Goal: Transaction & Acquisition: Purchase product/service

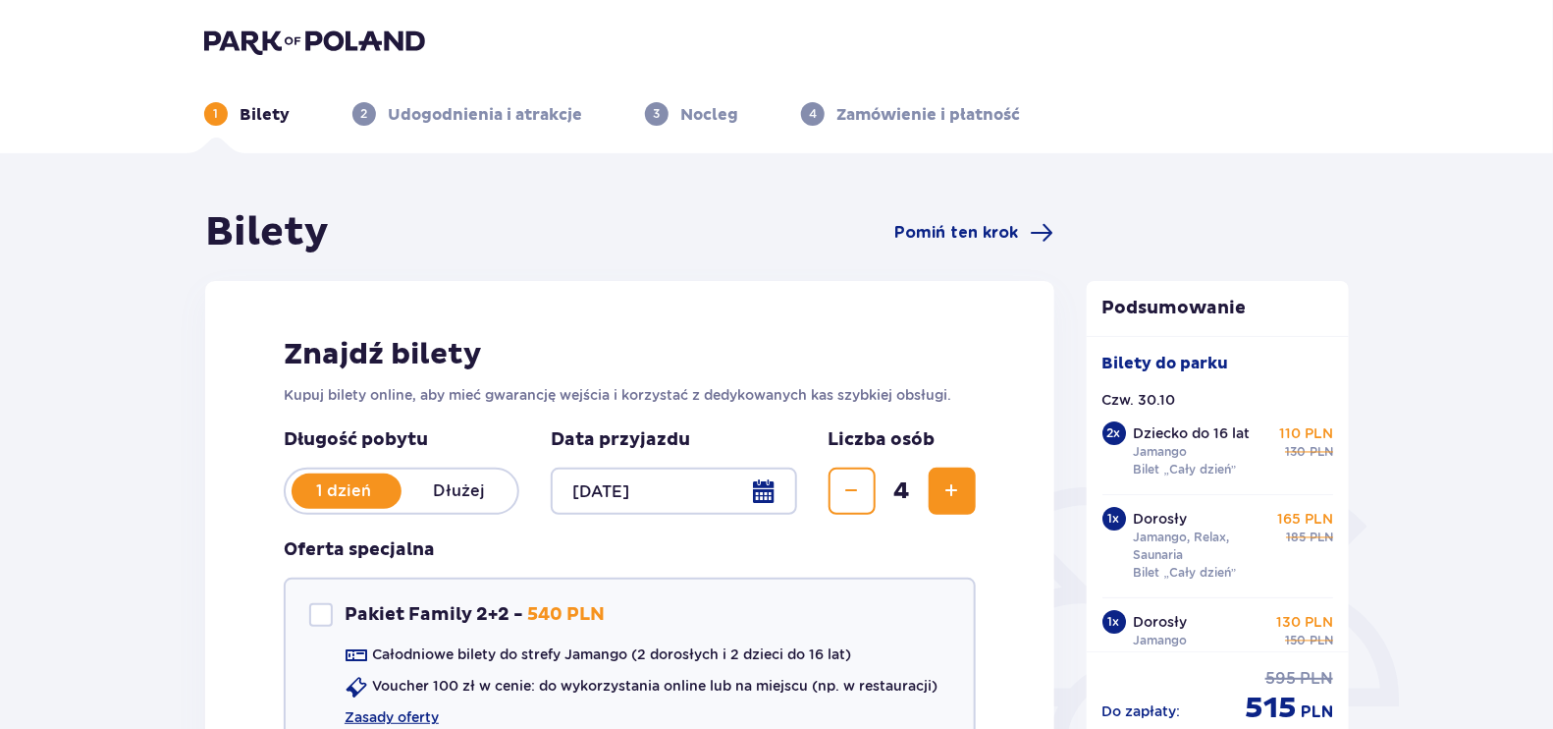
click at [255, 47] on img at bounding box center [314, 40] width 221 height 27
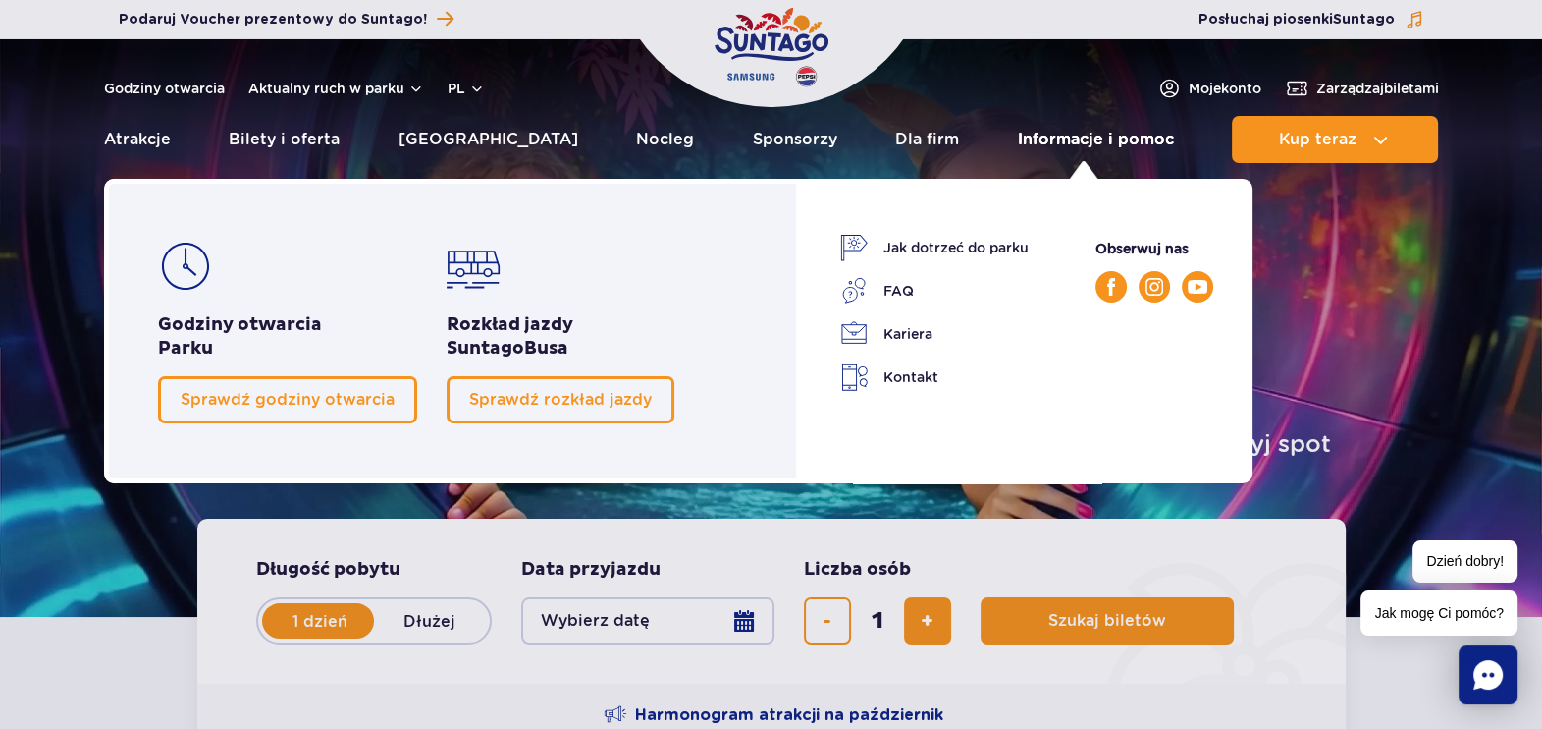
click at [1093, 142] on link "Informacje i pomoc" at bounding box center [1096, 139] width 156 height 47
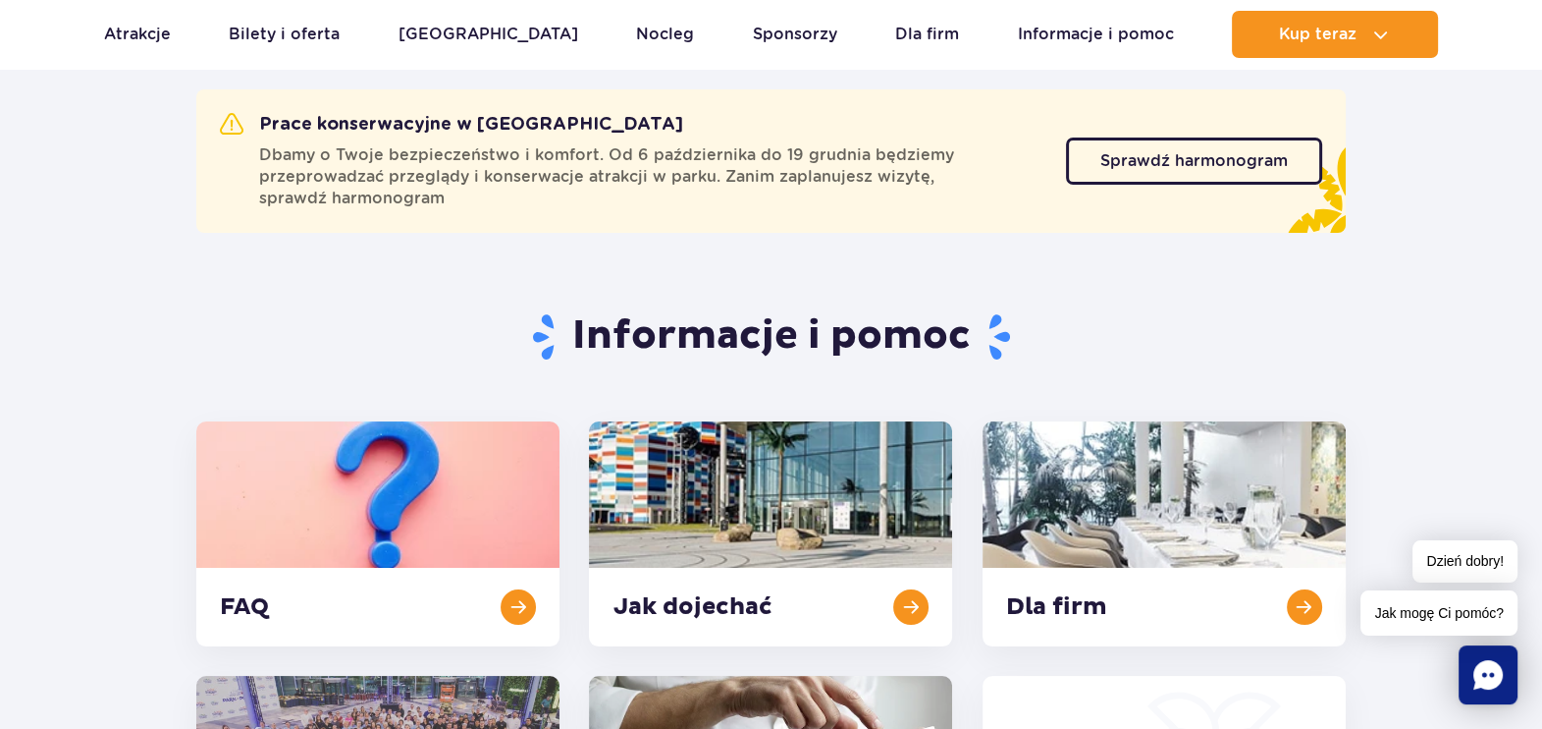
scroll to position [244, 0]
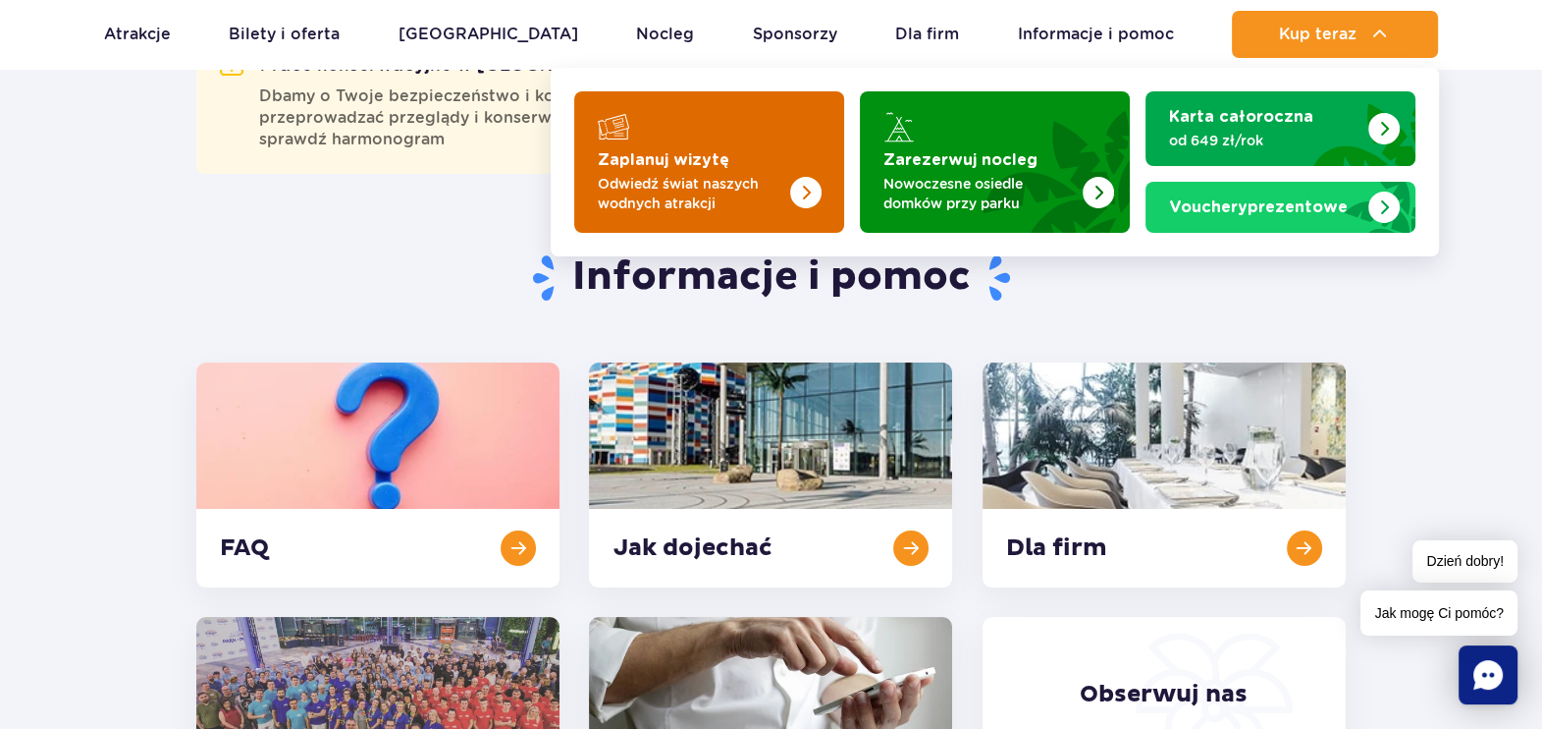
click at [777, 205] on p "Odwiedź świat naszych wodnych atrakcji" at bounding box center [693, 193] width 191 height 39
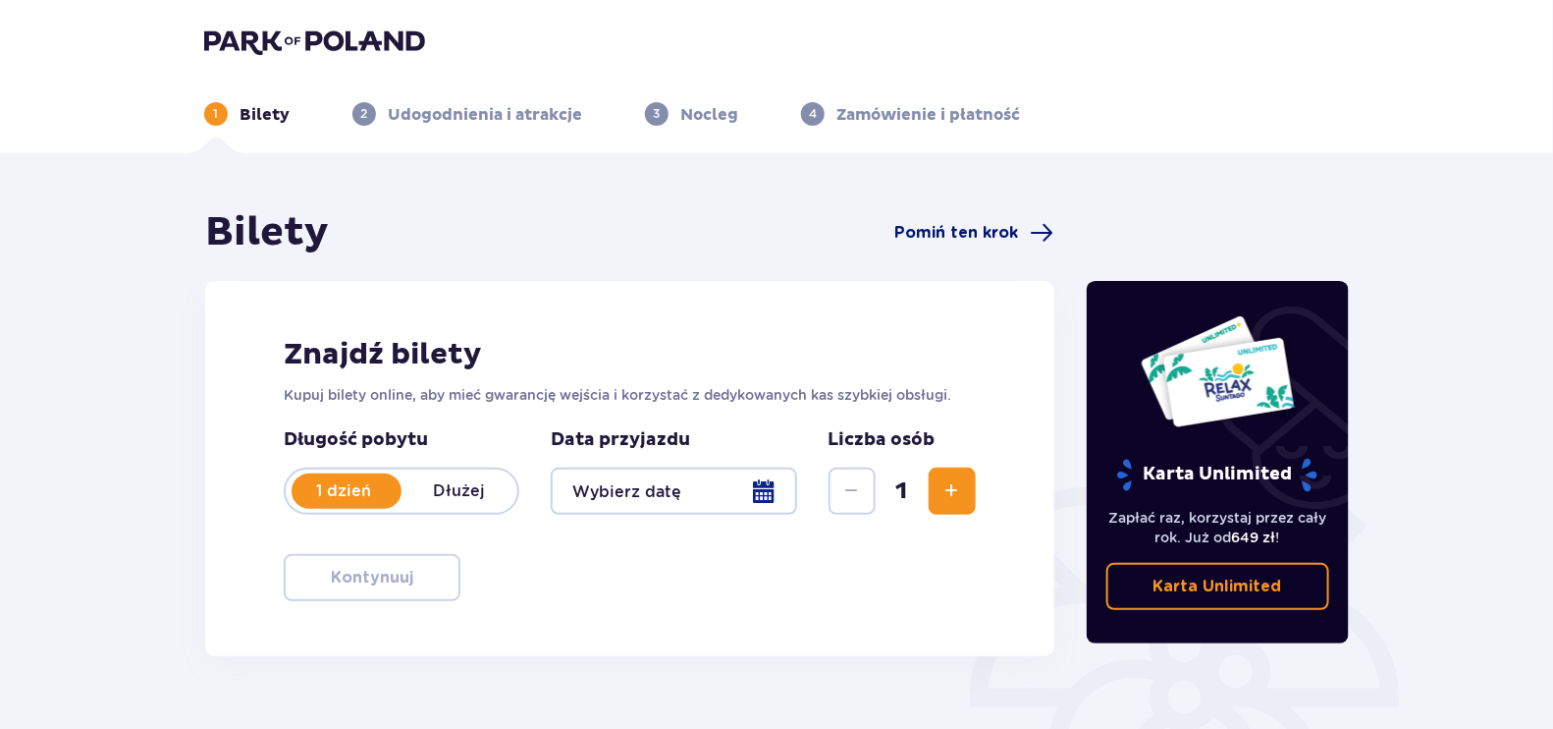
click at [936, 223] on span "Pomiń ten krok" at bounding box center [957, 233] width 124 height 22
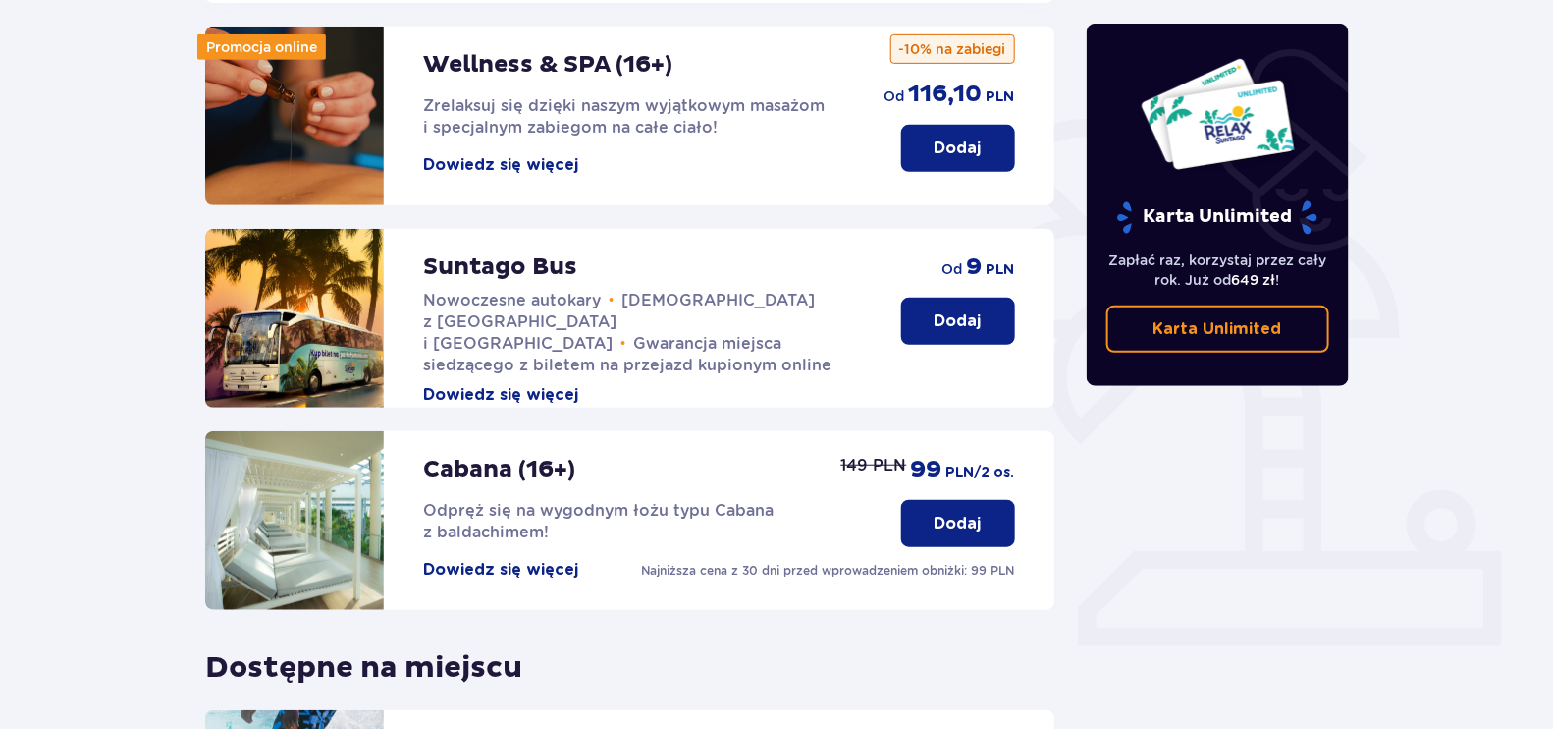
click at [909, 297] on button "Dodaj" at bounding box center [958, 320] width 114 height 47
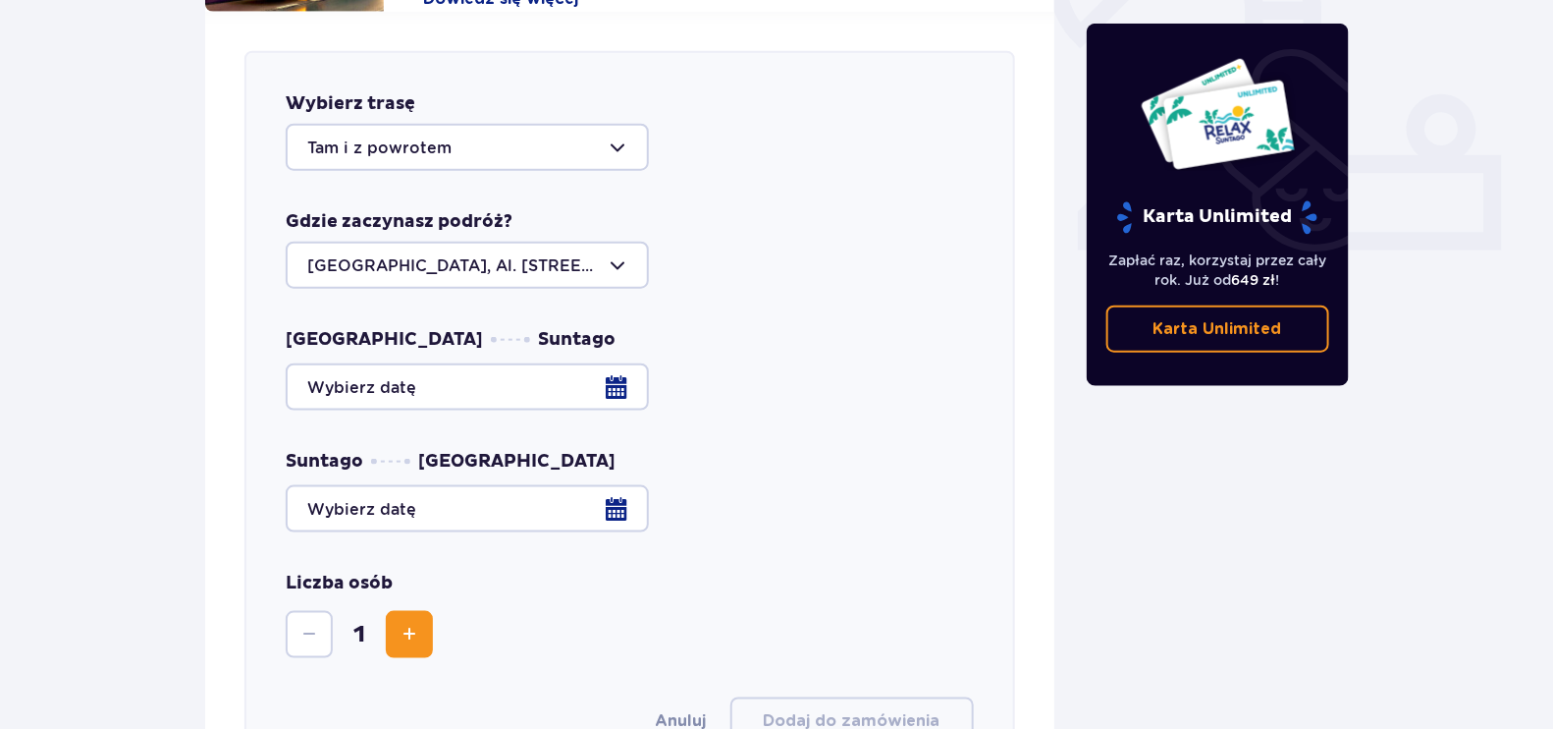
scroll to position [771, 0]
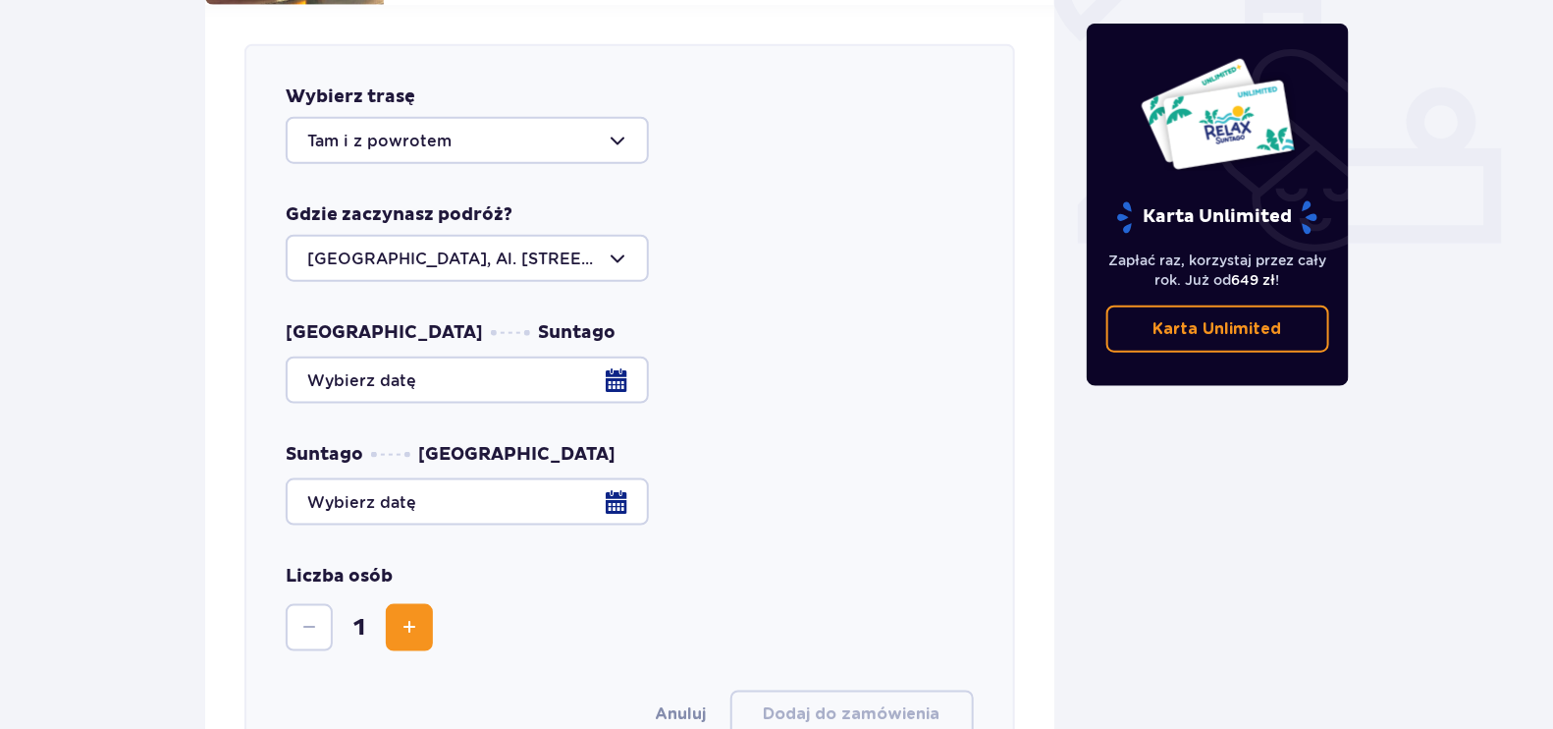
click at [512, 125] on div at bounding box center [467, 140] width 363 height 47
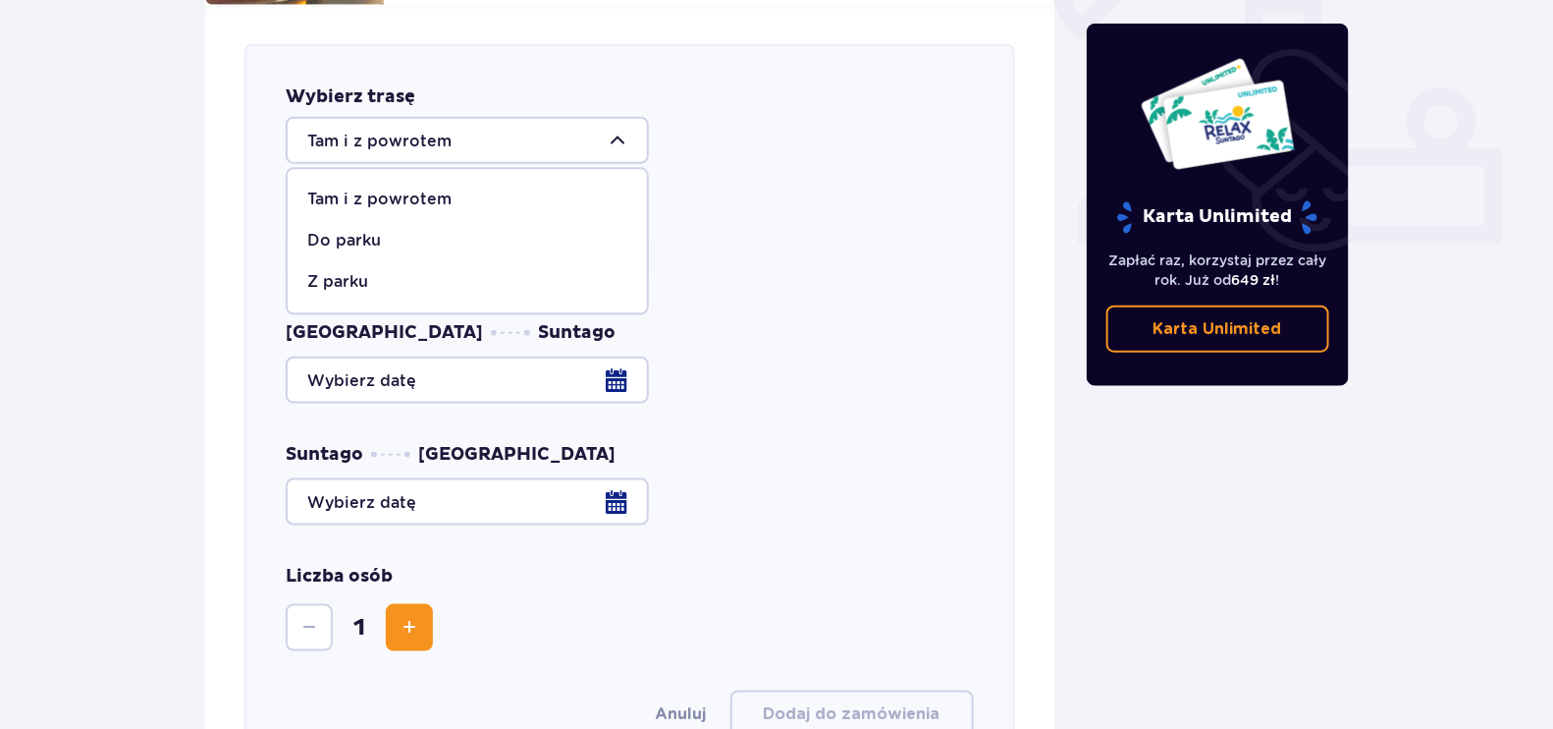
click at [463, 272] on div "Z parku" at bounding box center [467, 283] width 320 height 22
type input "Z parku"
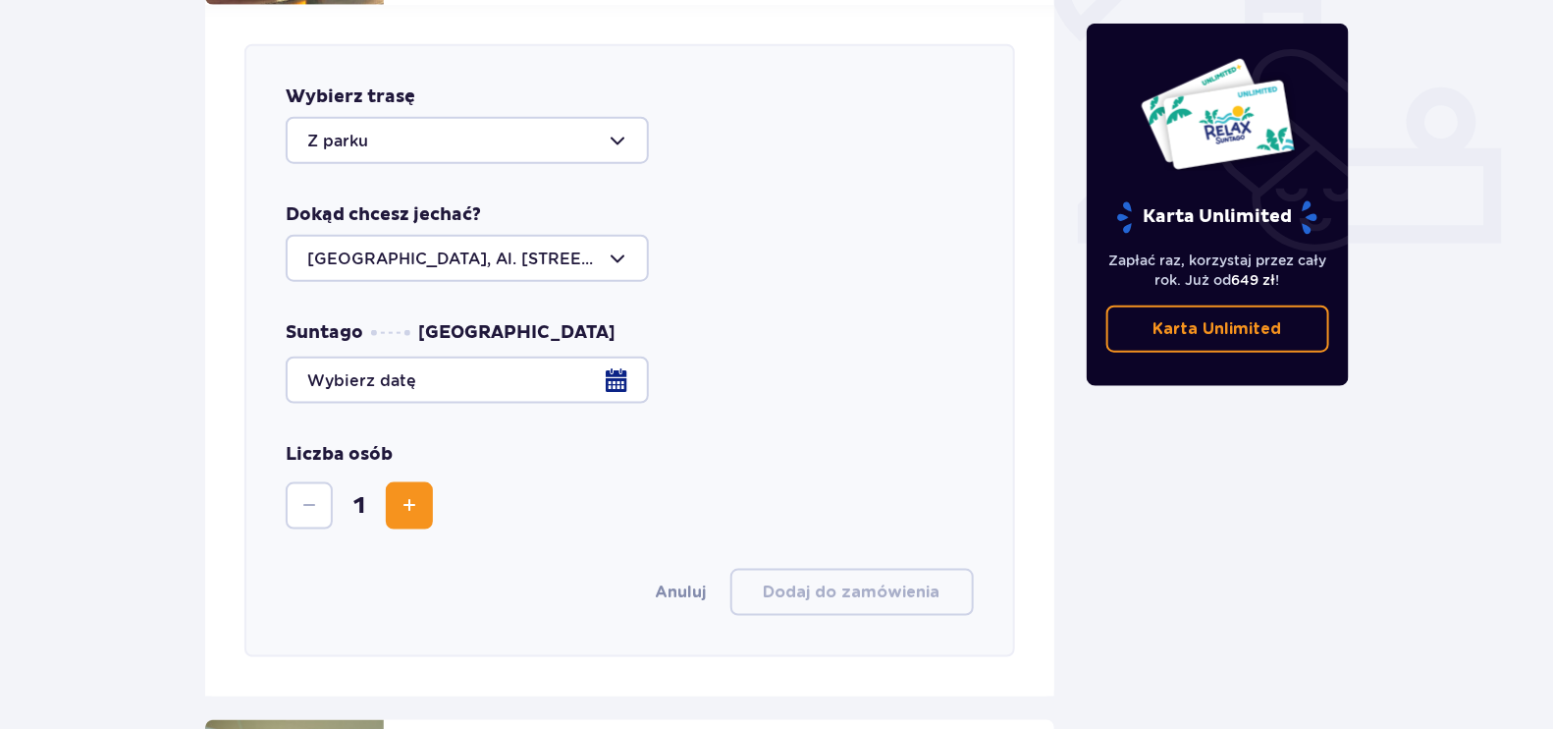
click at [476, 235] on div at bounding box center [467, 258] width 363 height 47
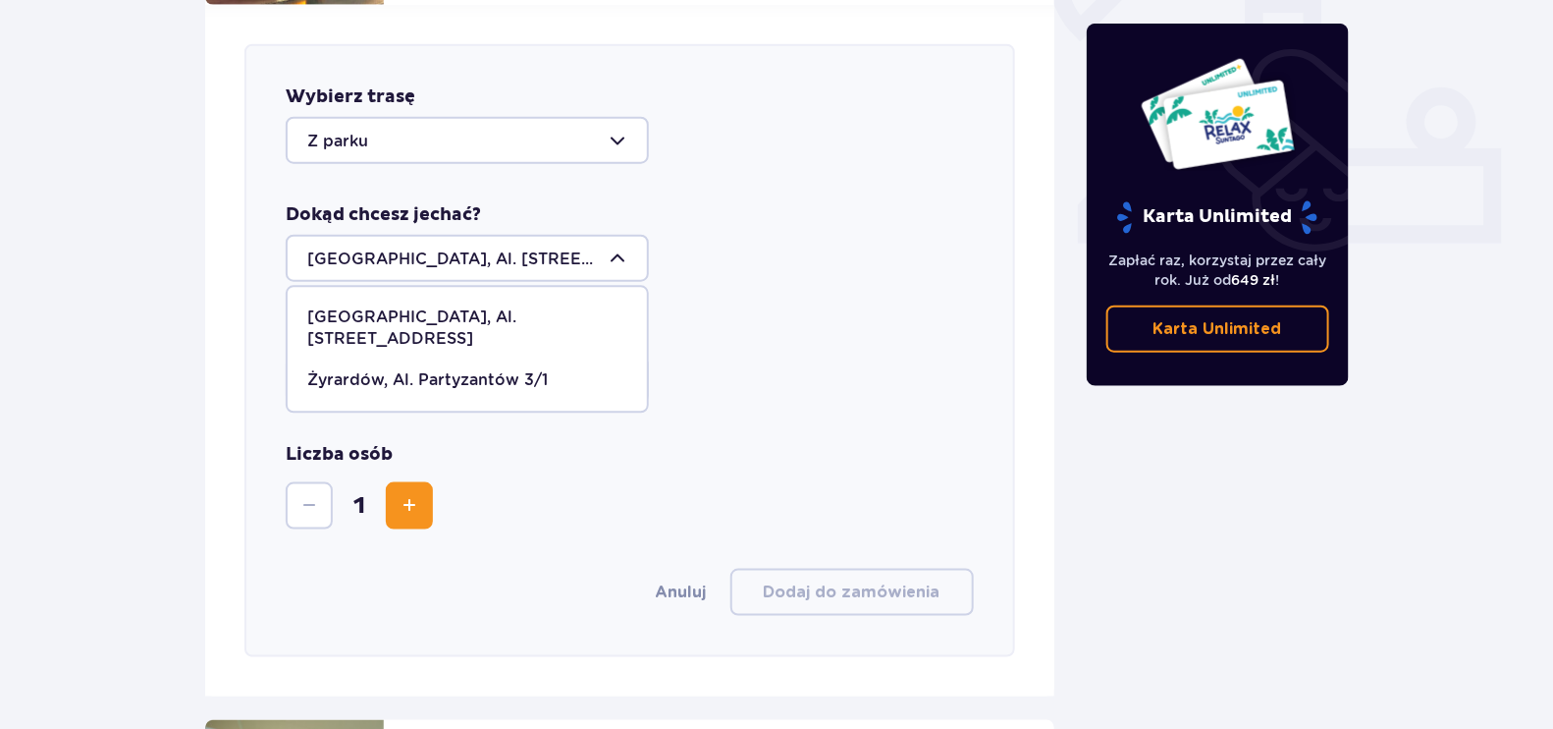
click at [501, 307] on p "[GEOGRAPHIC_DATA], Al. [STREET_ADDRESS]" at bounding box center [467, 328] width 320 height 43
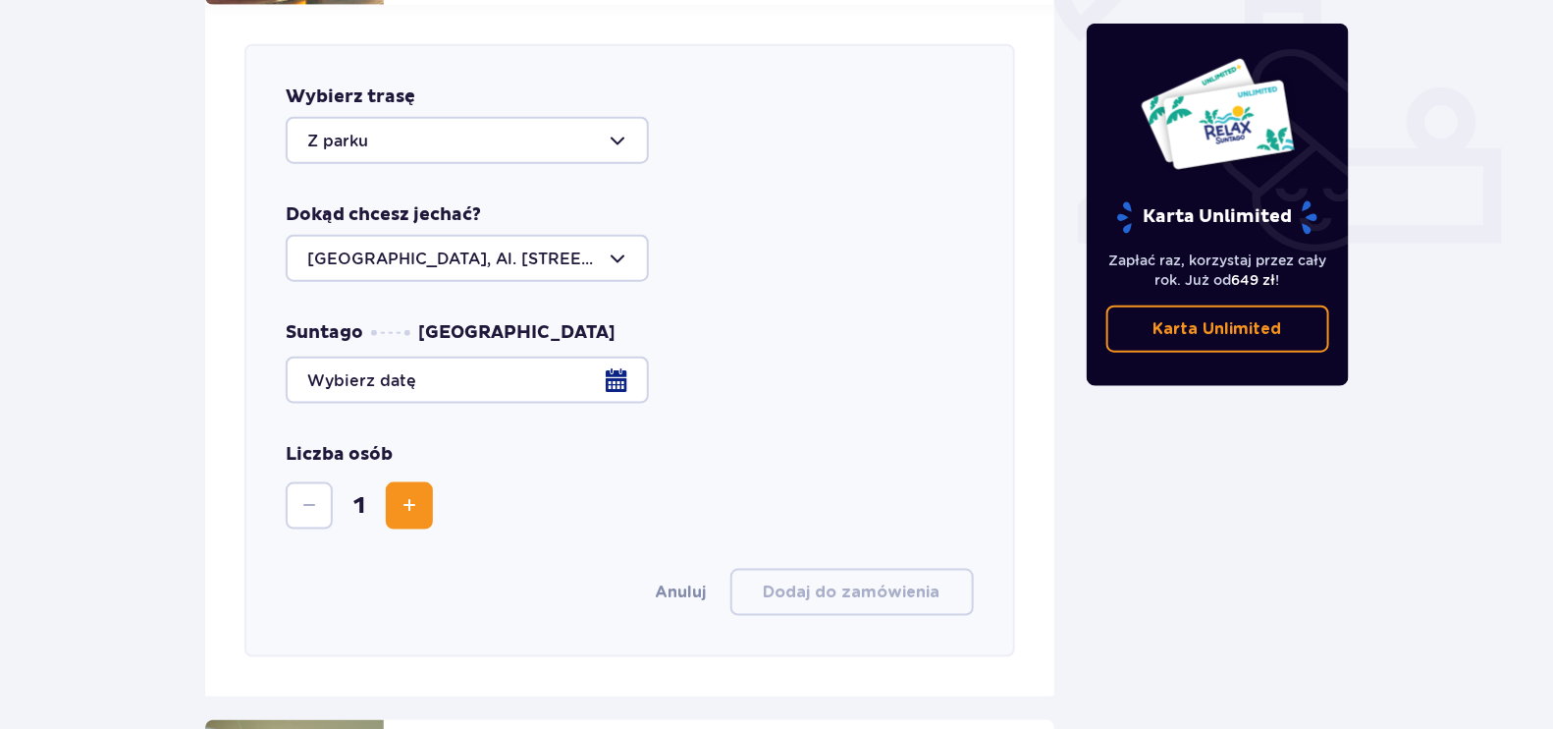
click at [437, 361] on div at bounding box center [630, 379] width 688 height 47
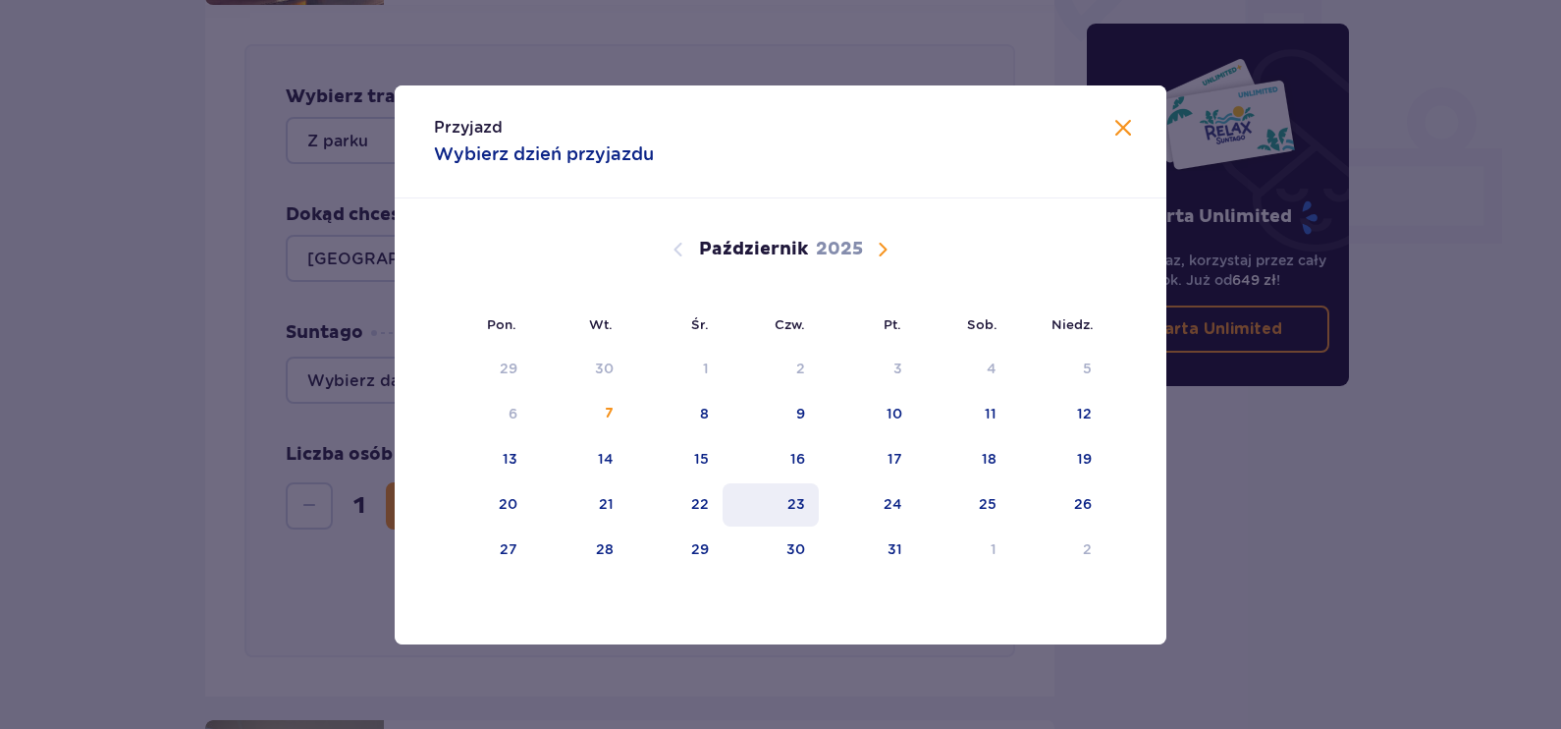
click at [794, 501] on div "23" at bounding box center [796, 504] width 18 height 20
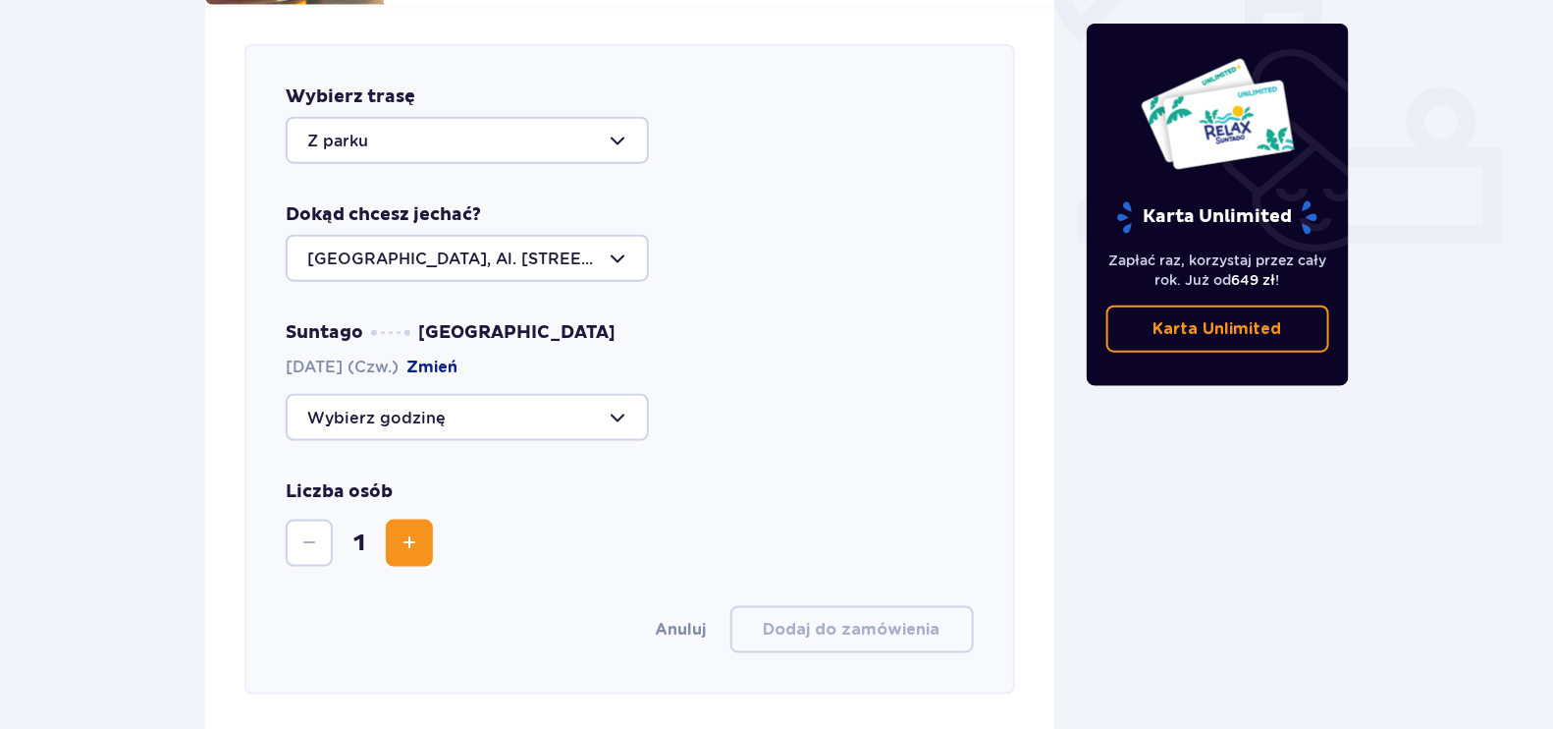
click at [420, 531] on span "Zwiększ" at bounding box center [410, 543] width 24 height 24
drag, startPoint x: 420, startPoint y: 518, endPoint x: 504, endPoint y: 530, distance: 84.3
click at [420, 531] on span "Zwiększ" at bounding box center [410, 543] width 24 height 24
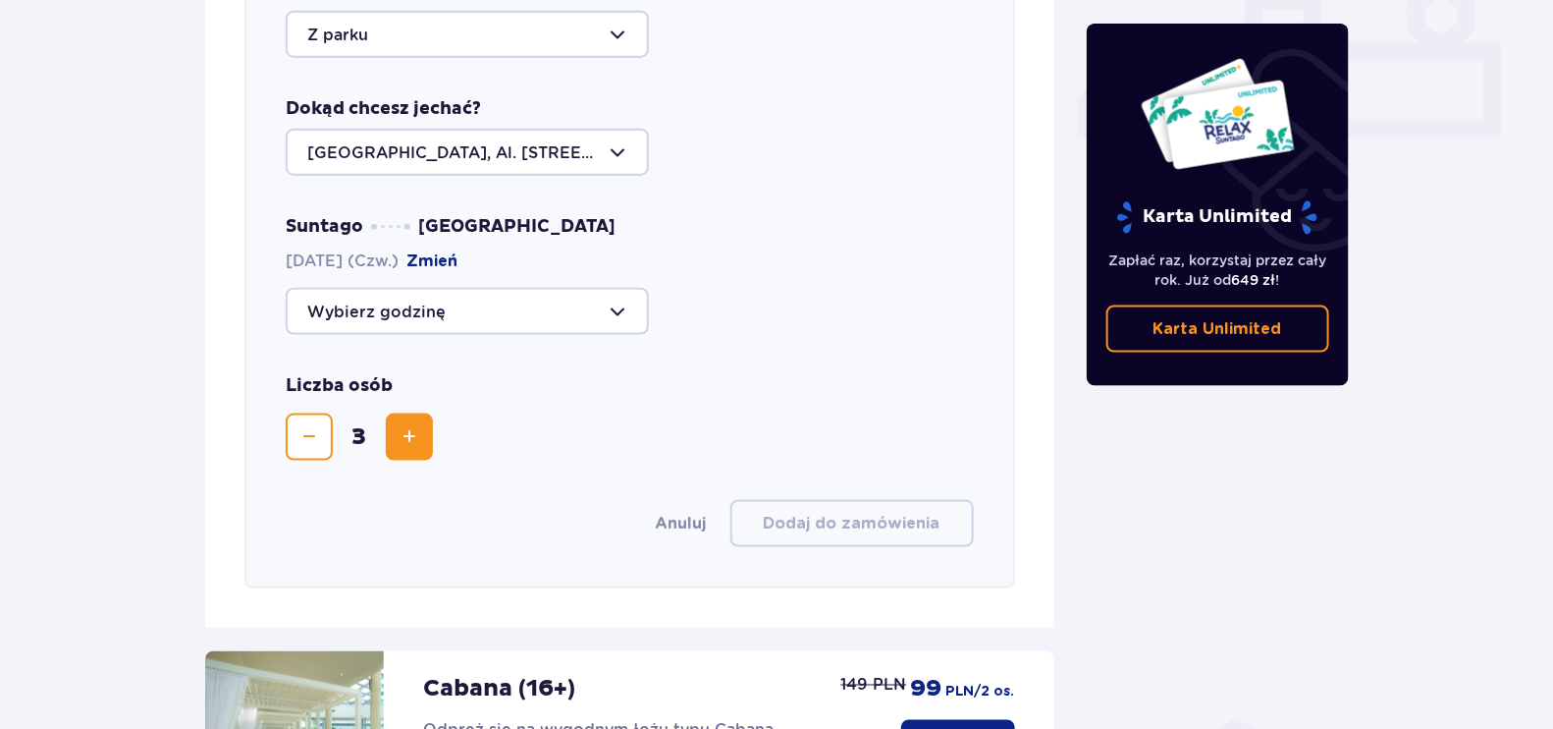
scroll to position [771, 0]
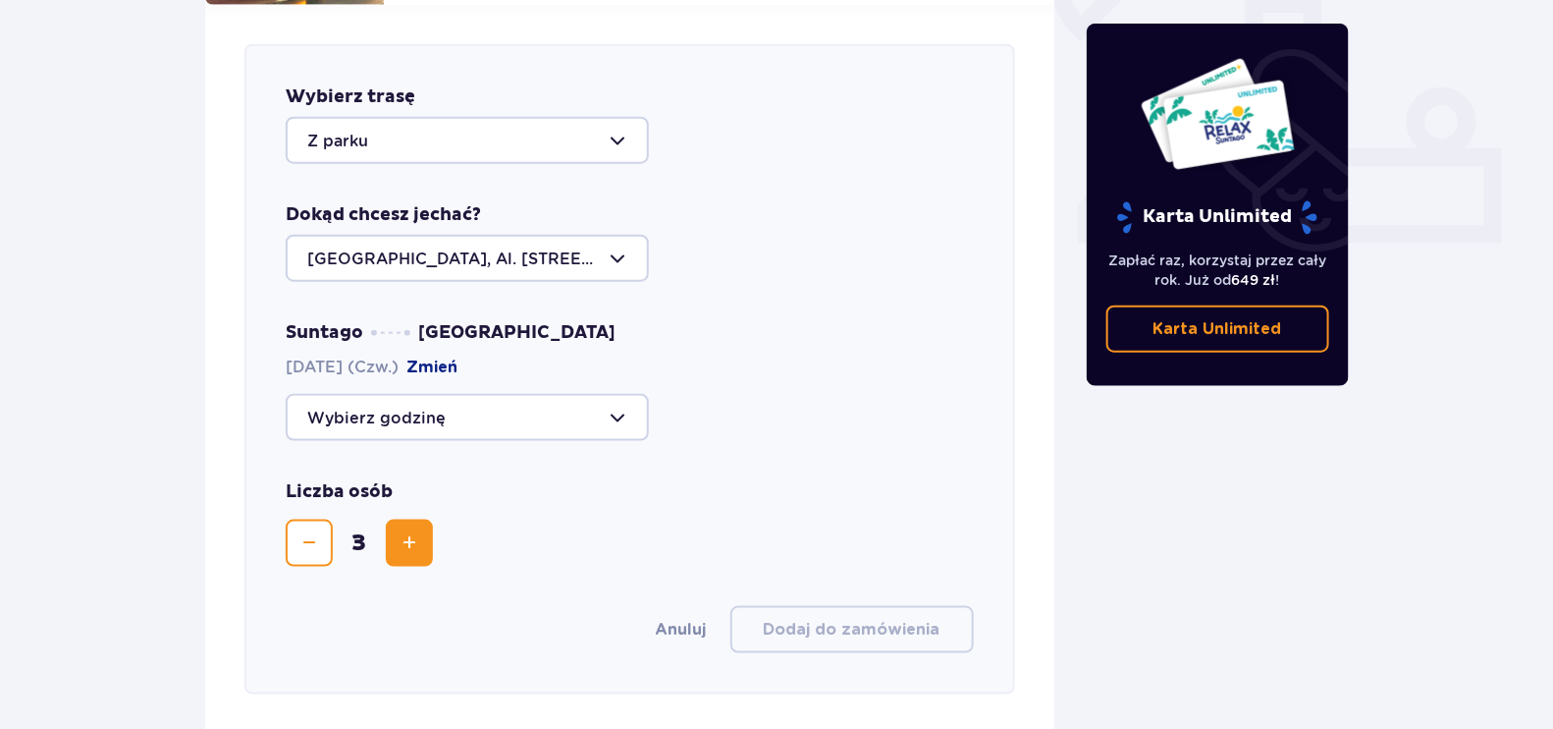
click at [454, 408] on div at bounding box center [467, 417] width 363 height 47
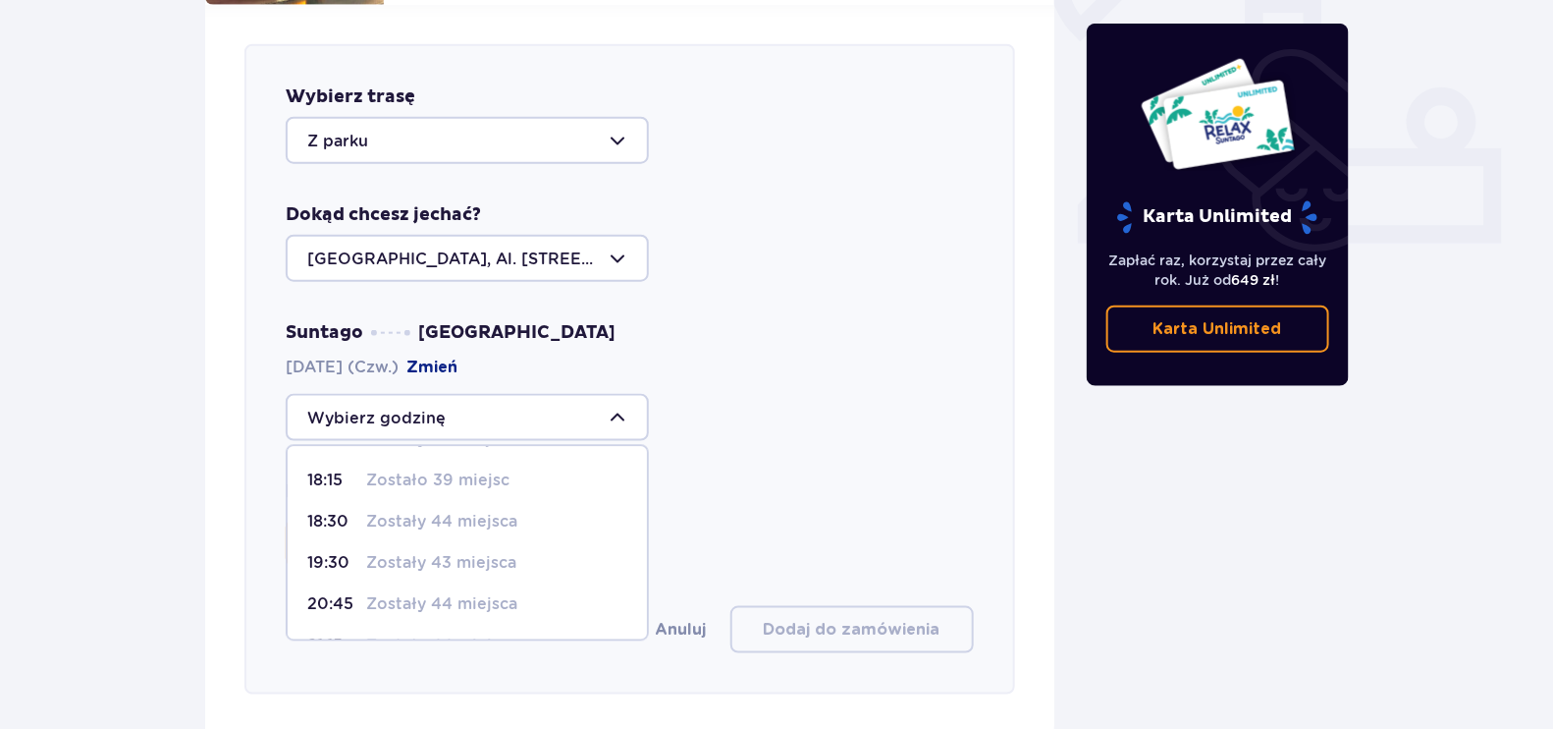
scroll to position [115, 0]
click at [435, 560] on span "20:45 Zostały 44 miejsca" at bounding box center [467, 568] width 359 height 41
type input "20:45"
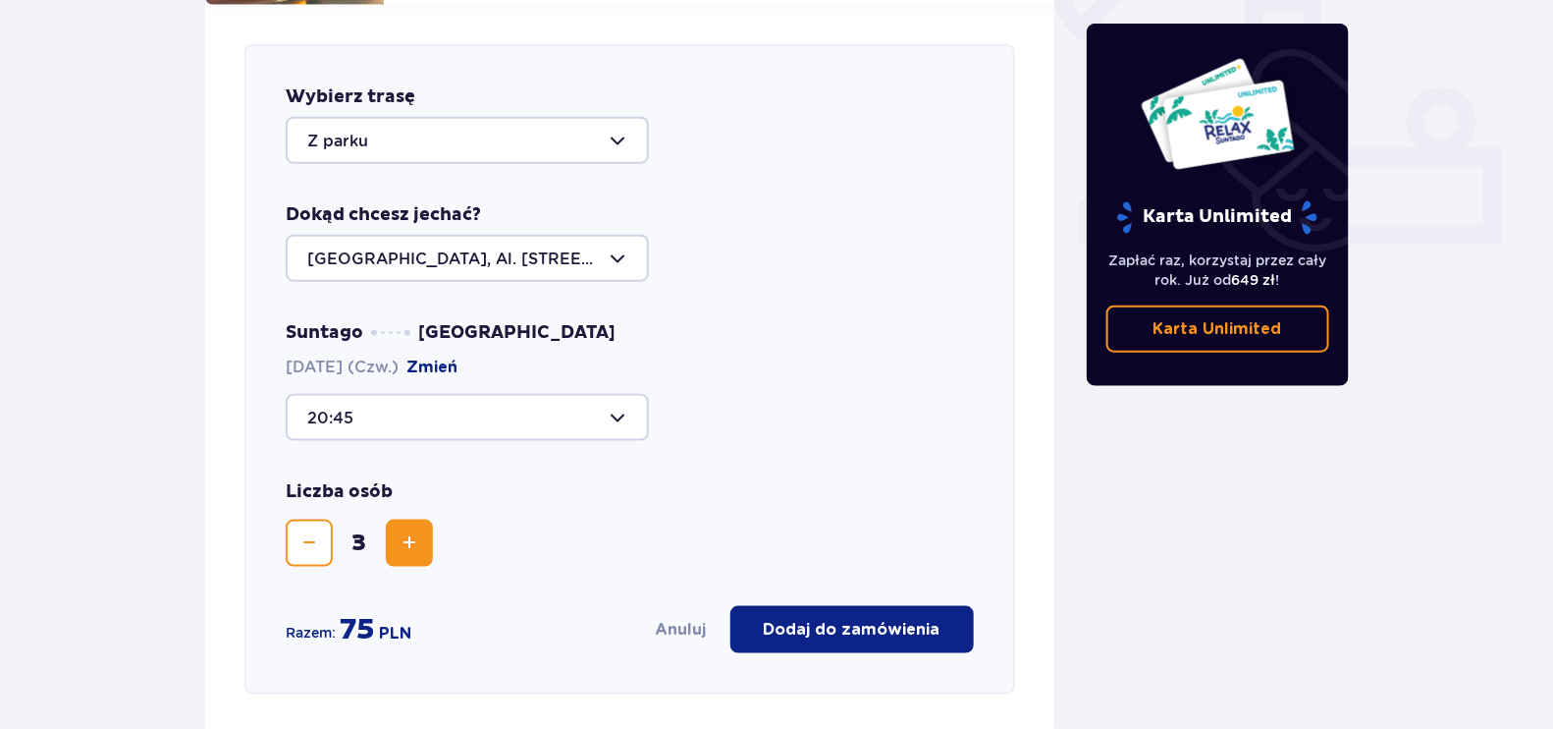
click at [788, 606] on button "Dodaj do zamówienia" at bounding box center [851, 629] width 243 height 47
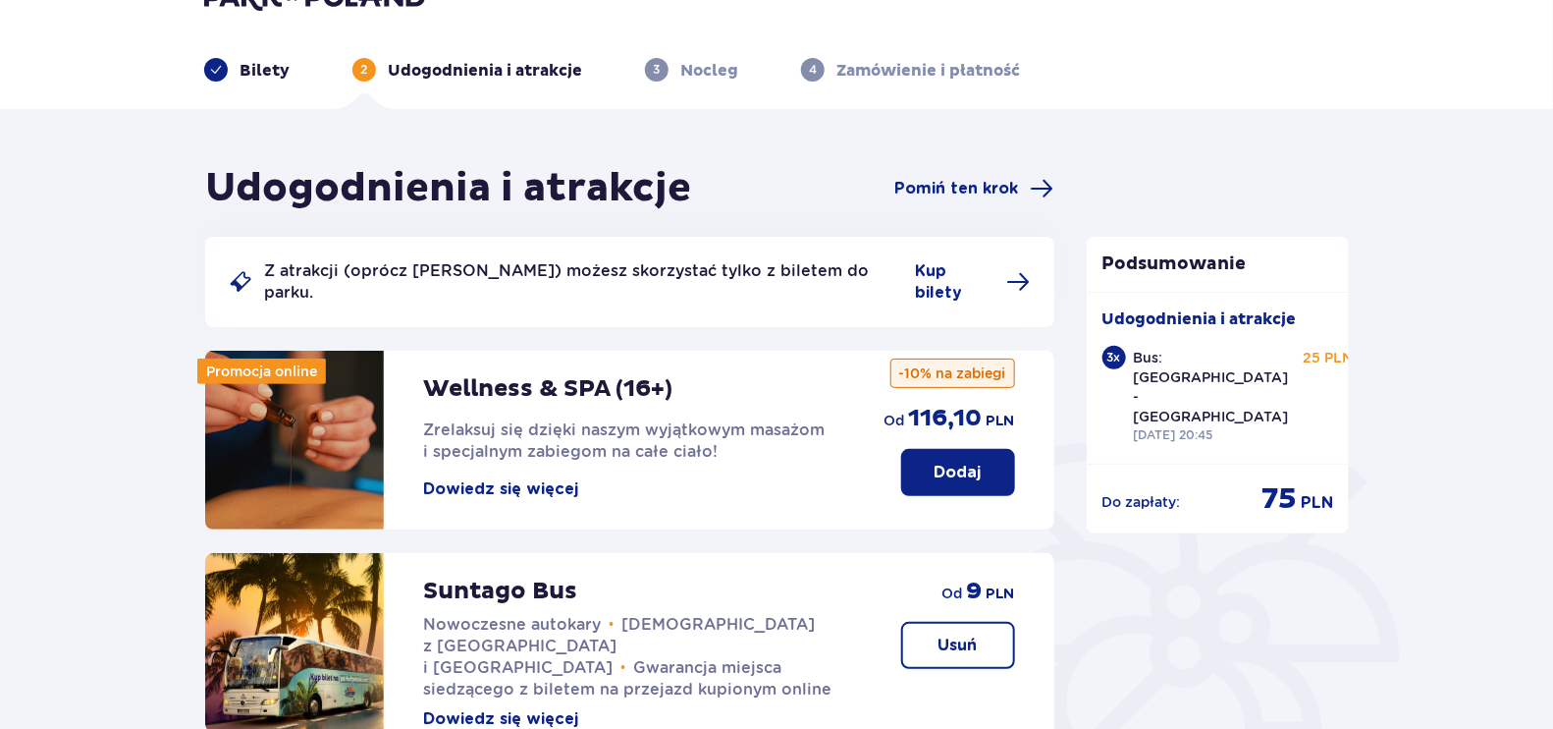
scroll to position [34, 0]
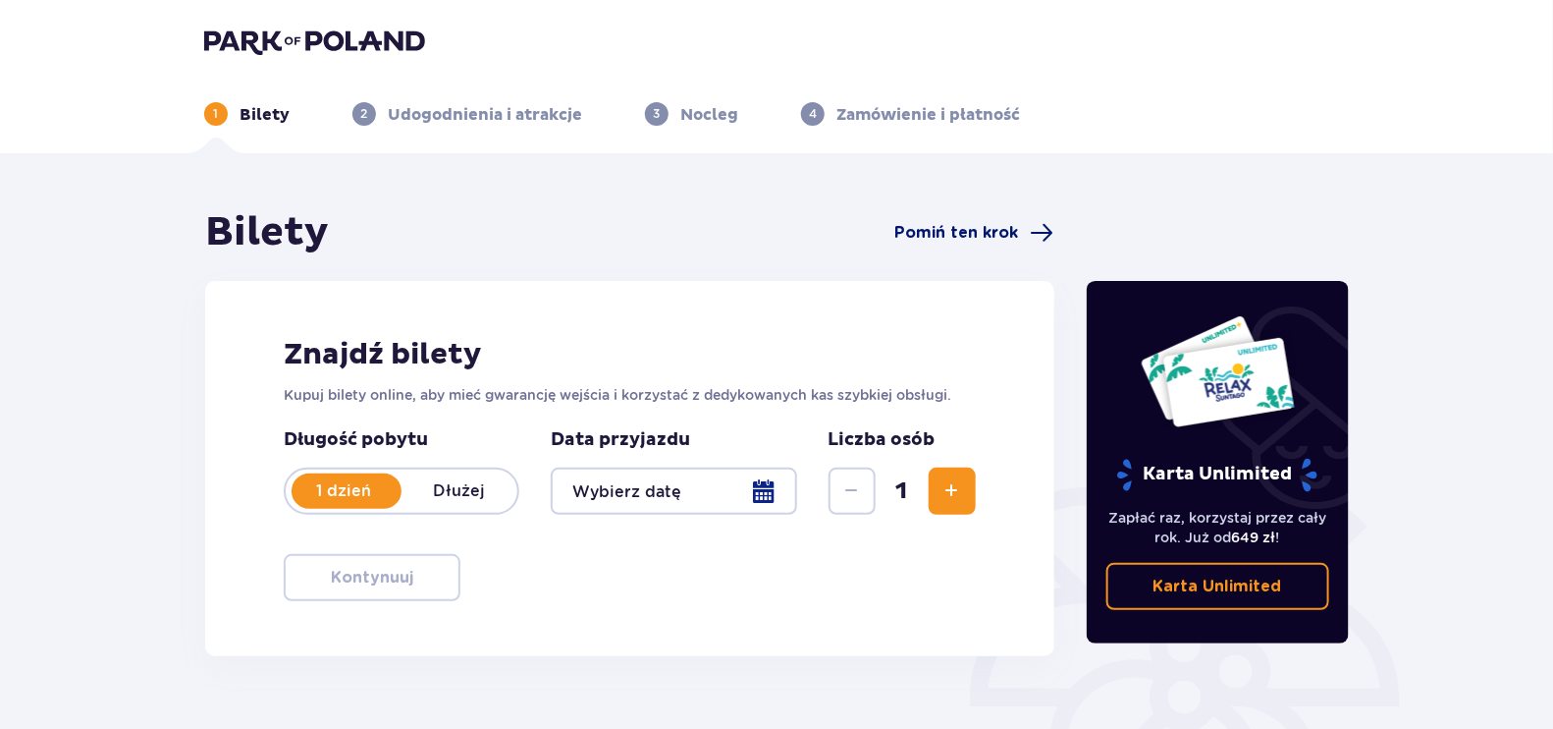
click at [946, 226] on span "Pomiń ten krok" at bounding box center [957, 233] width 124 height 22
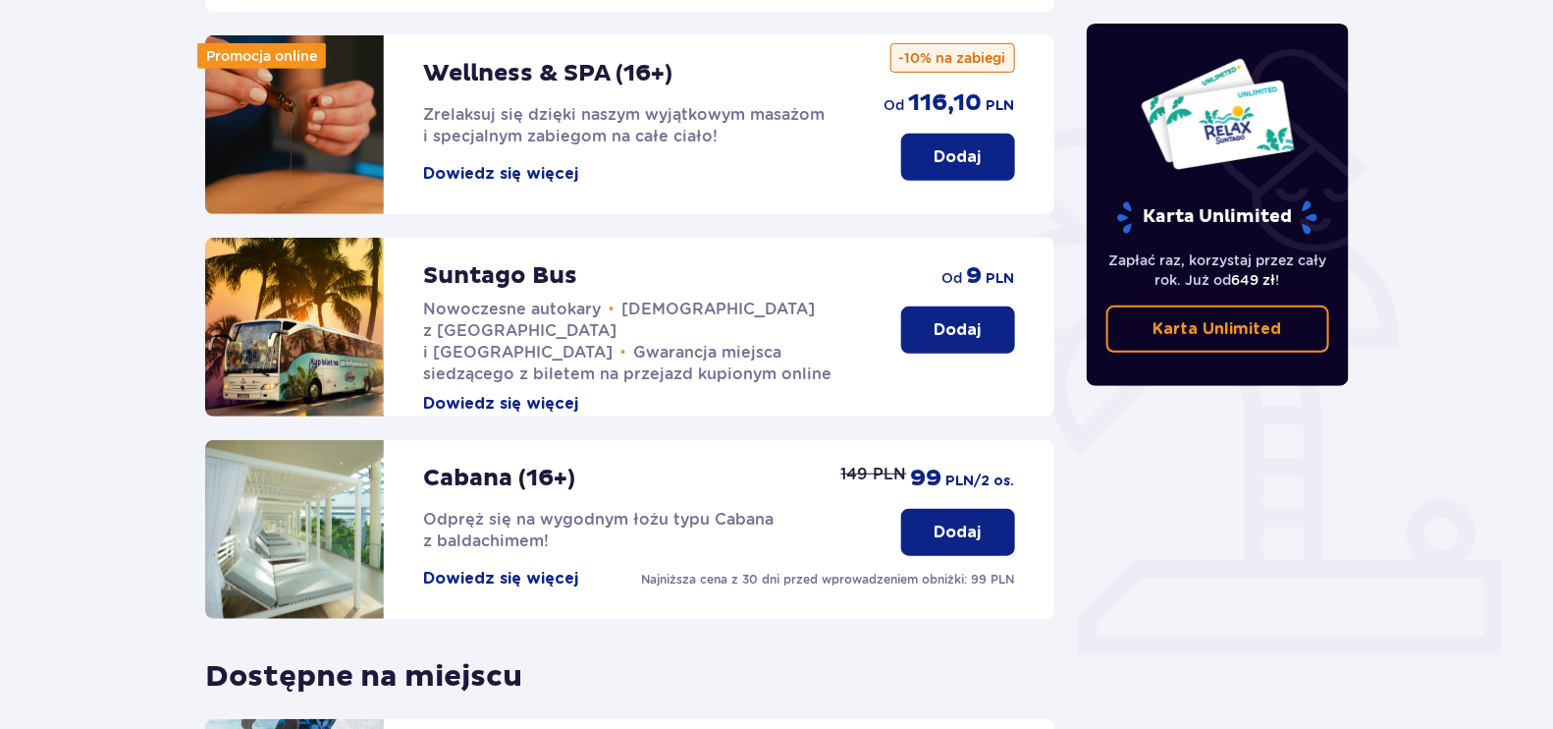
scroll to position [368, 0]
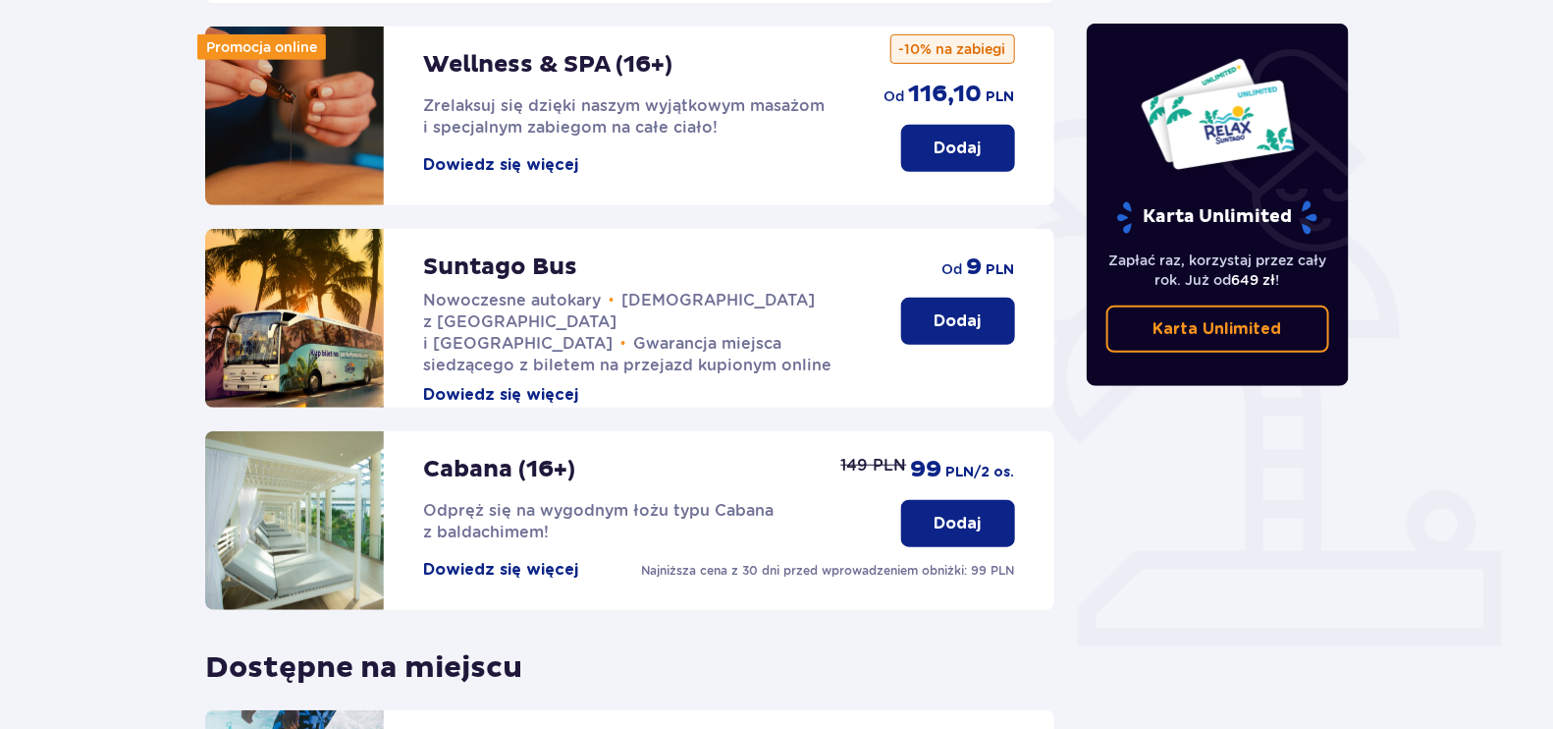
click at [946, 314] on button "Dodaj" at bounding box center [958, 320] width 114 height 47
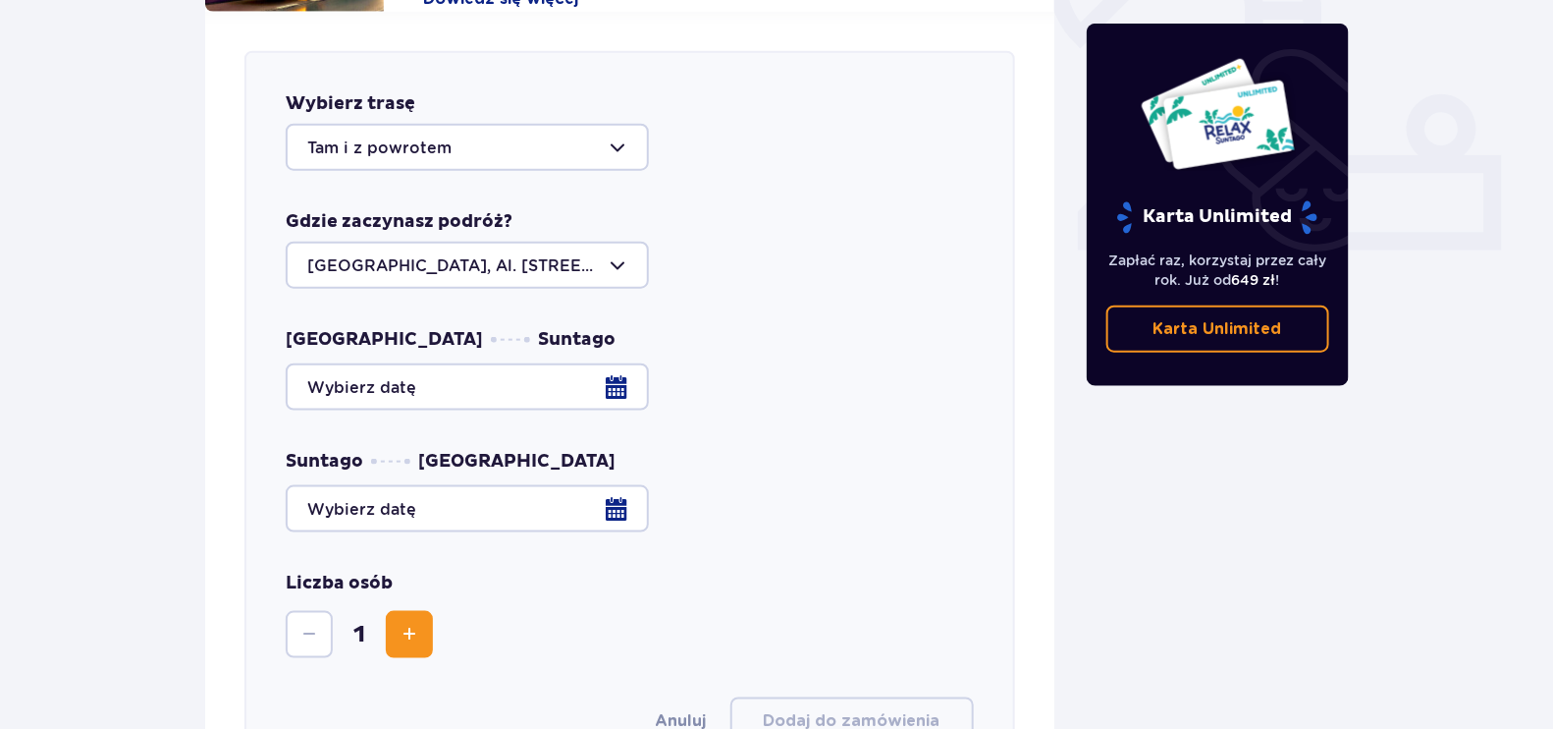
scroll to position [771, 0]
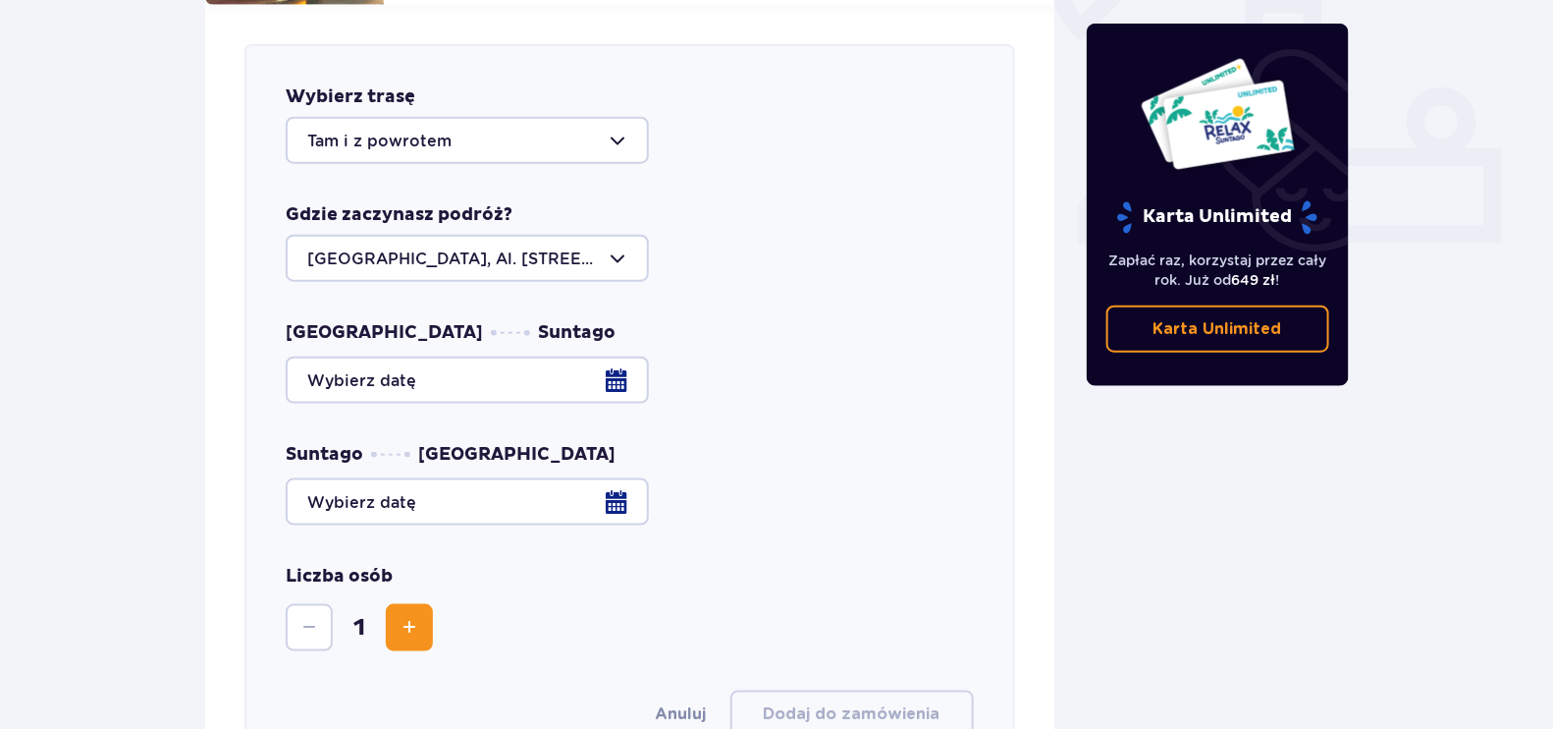
click at [428, 373] on div at bounding box center [630, 379] width 688 height 47
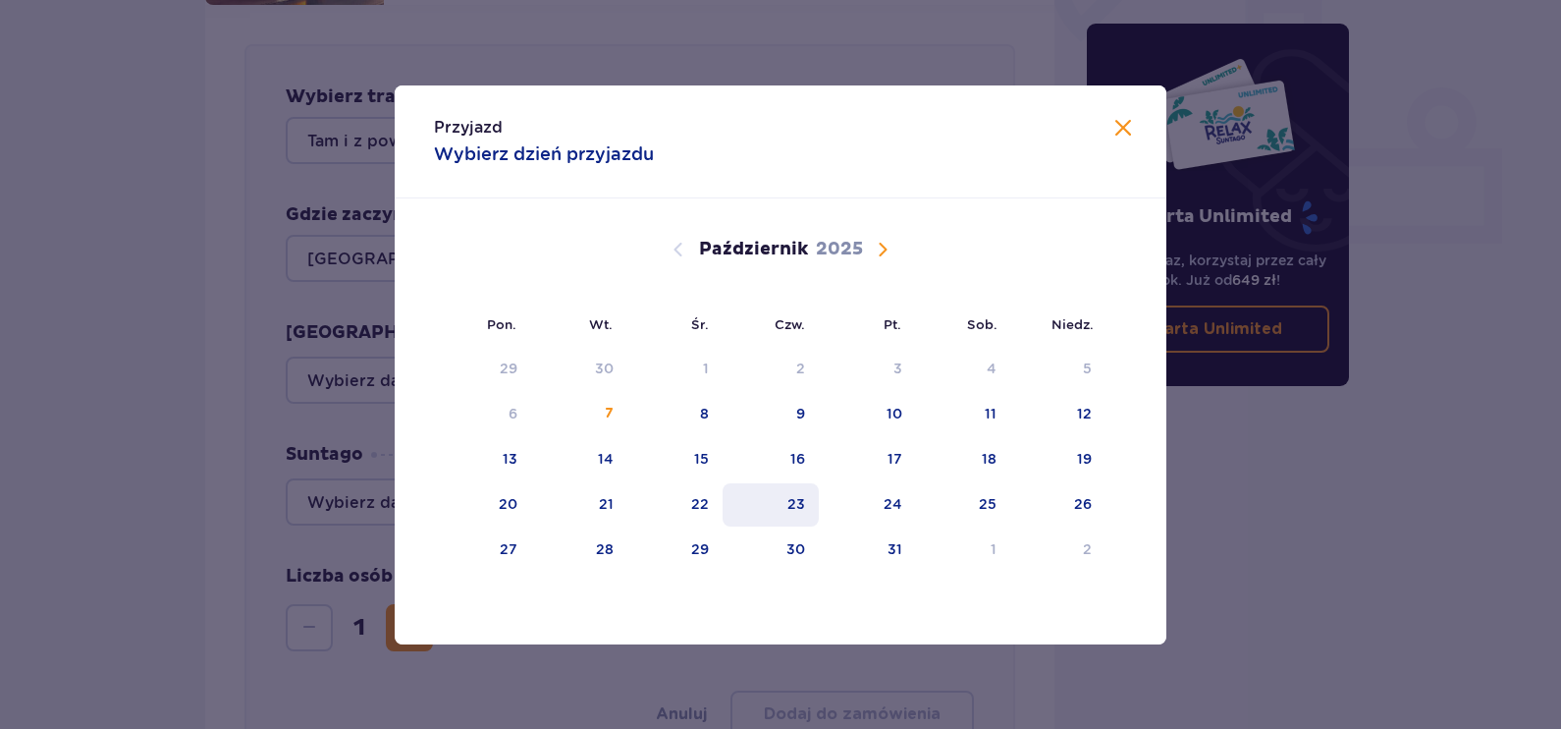
click at [801, 495] on div "23" at bounding box center [796, 504] width 18 height 20
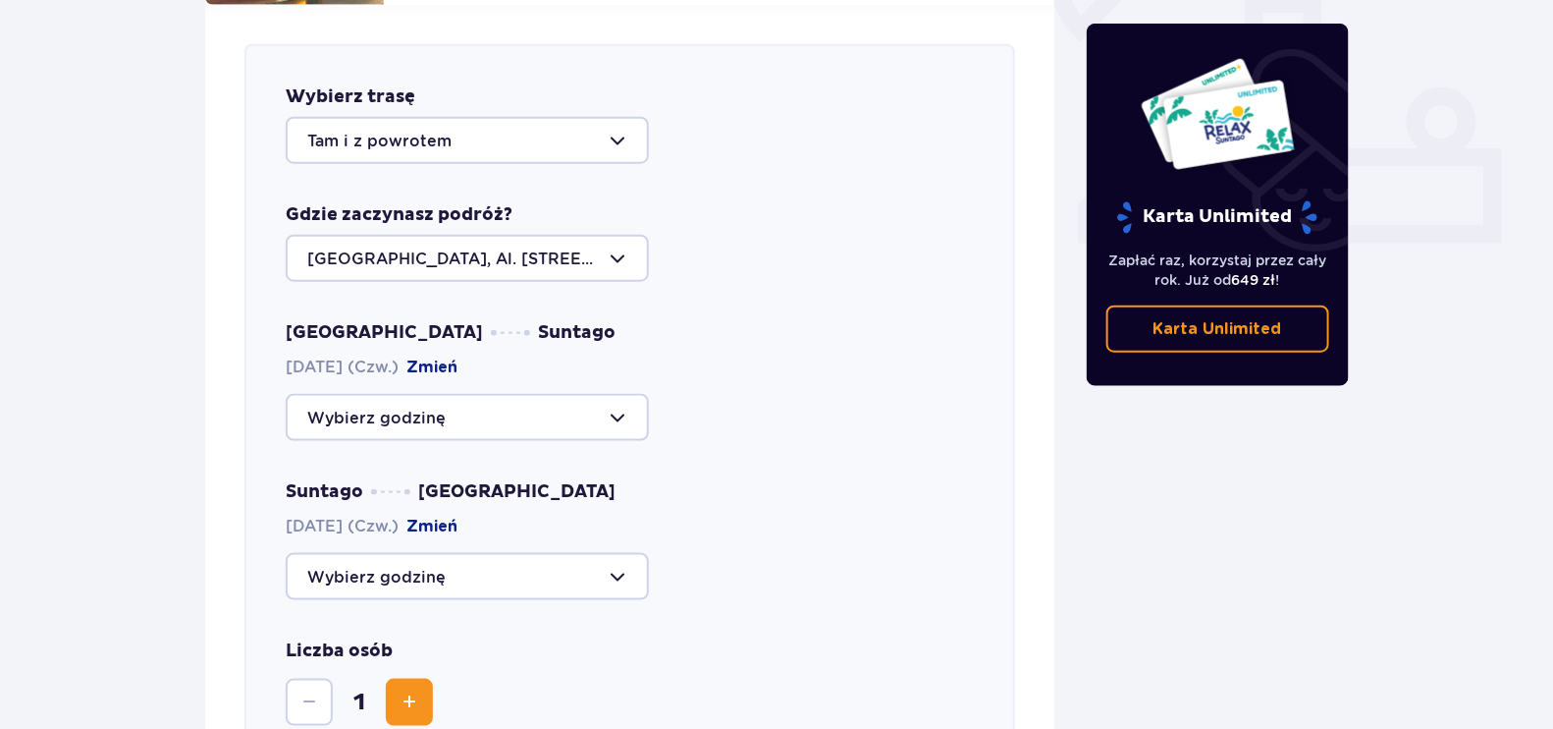
click at [471, 403] on div at bounding box center [467, 417] width 363 height 47
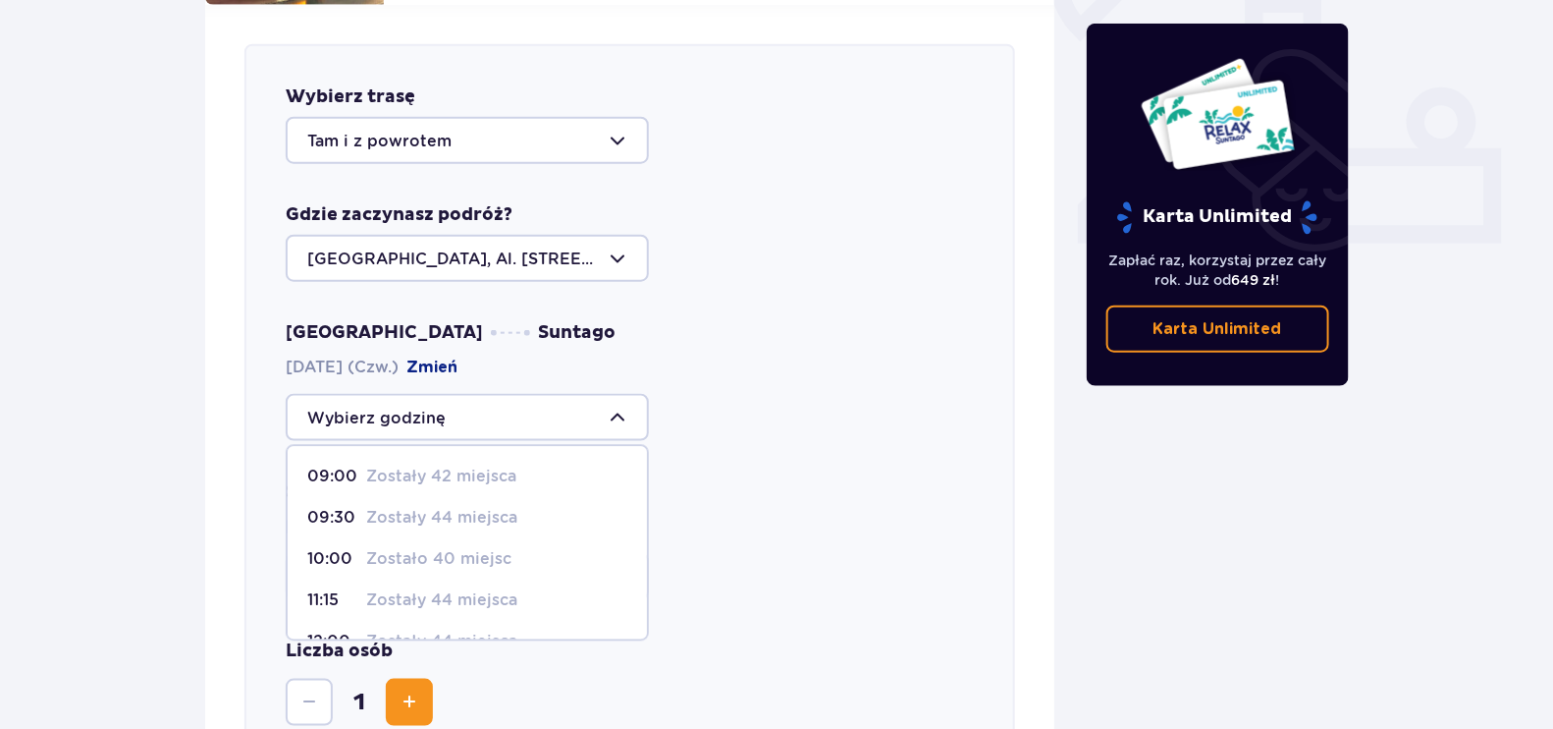
click at [491, 539] on span "10:00 Zostało 40 miejsc" at bounding box center [467, 559] width 359 height 41
type input "10:00"
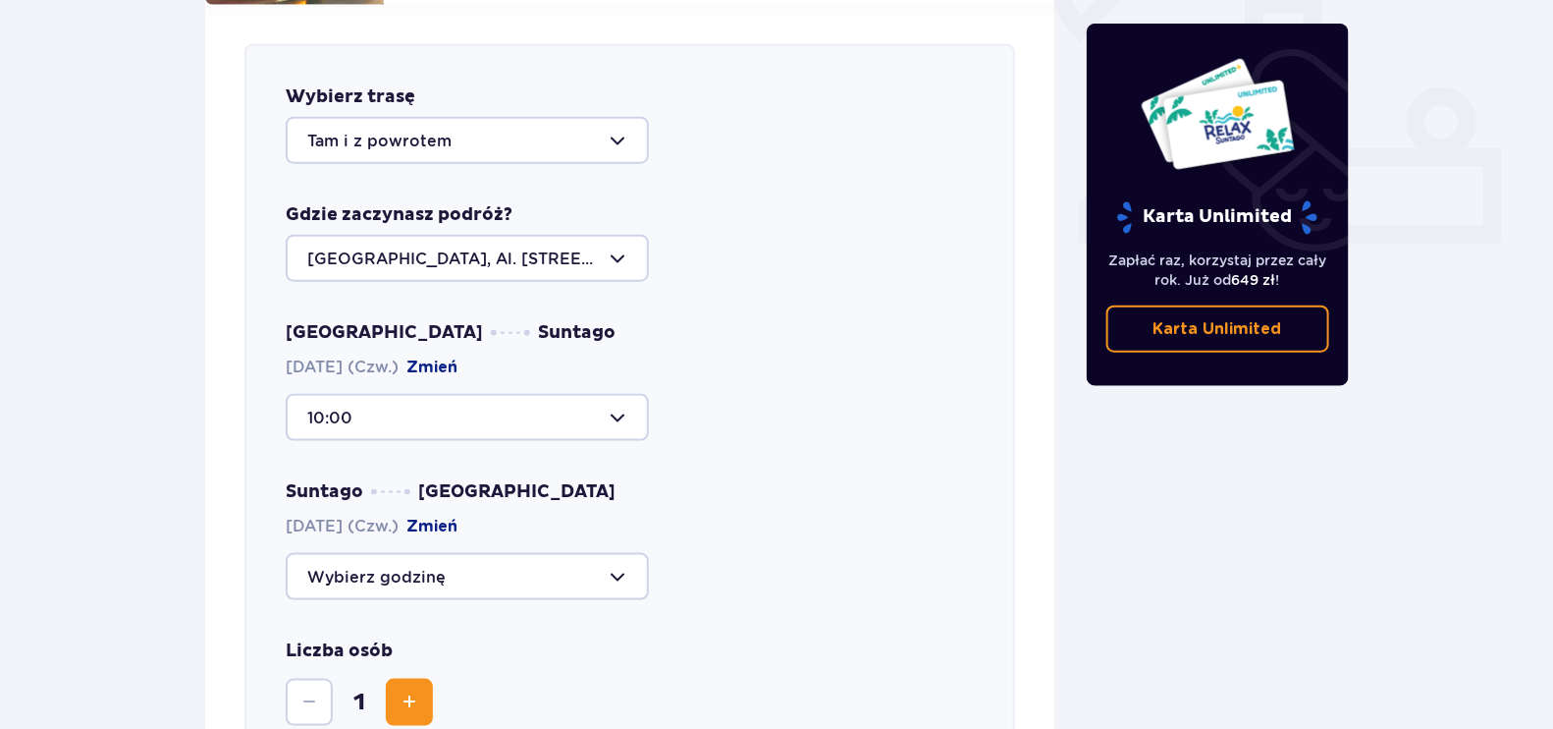
click at [485, 560] on div at bounding box center [467, 576] width 363 height 47
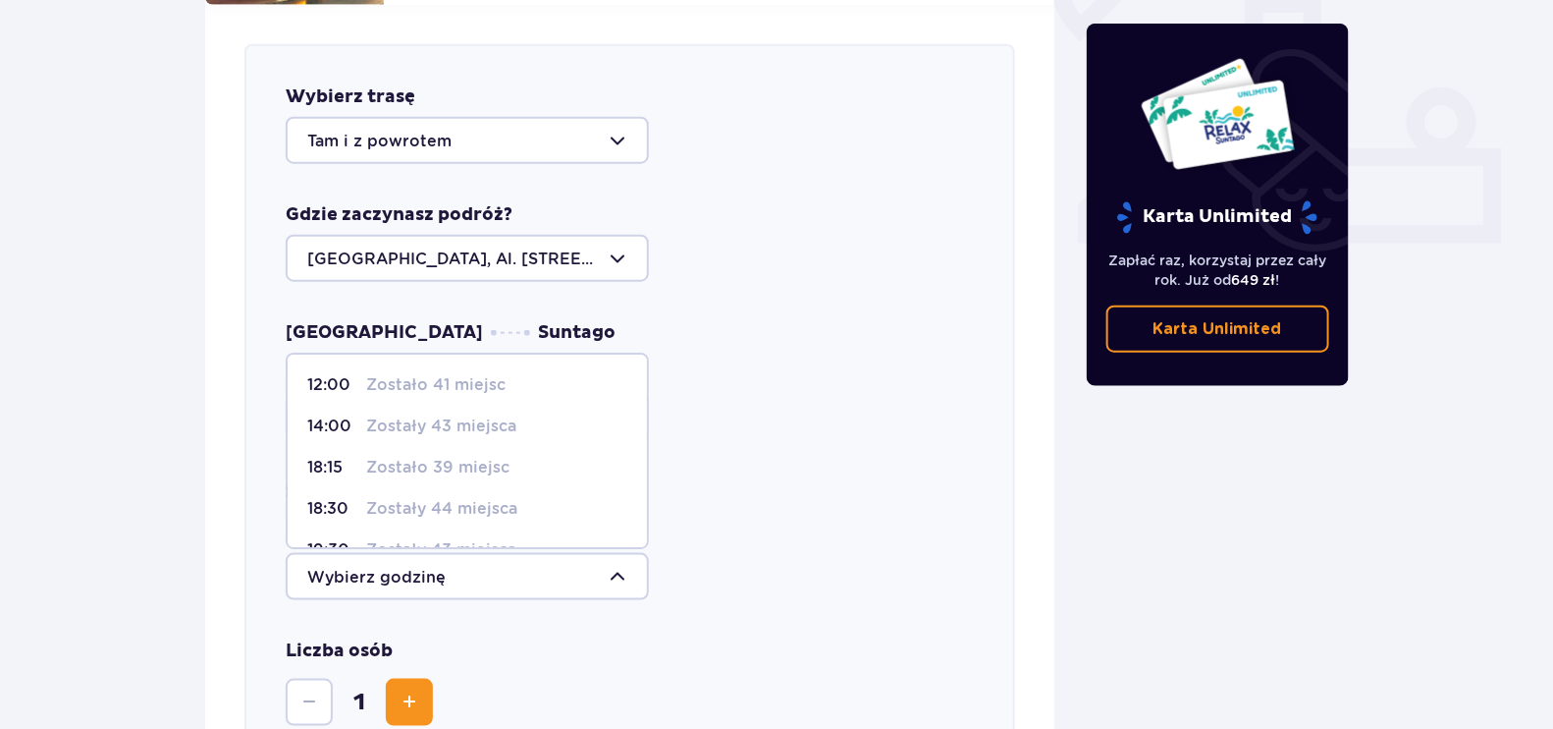
click at [515, 498] on div "18:30 Zostały 44 miejsca" at bounding box center [467, 509] width 320 height 22
type input "18:30"
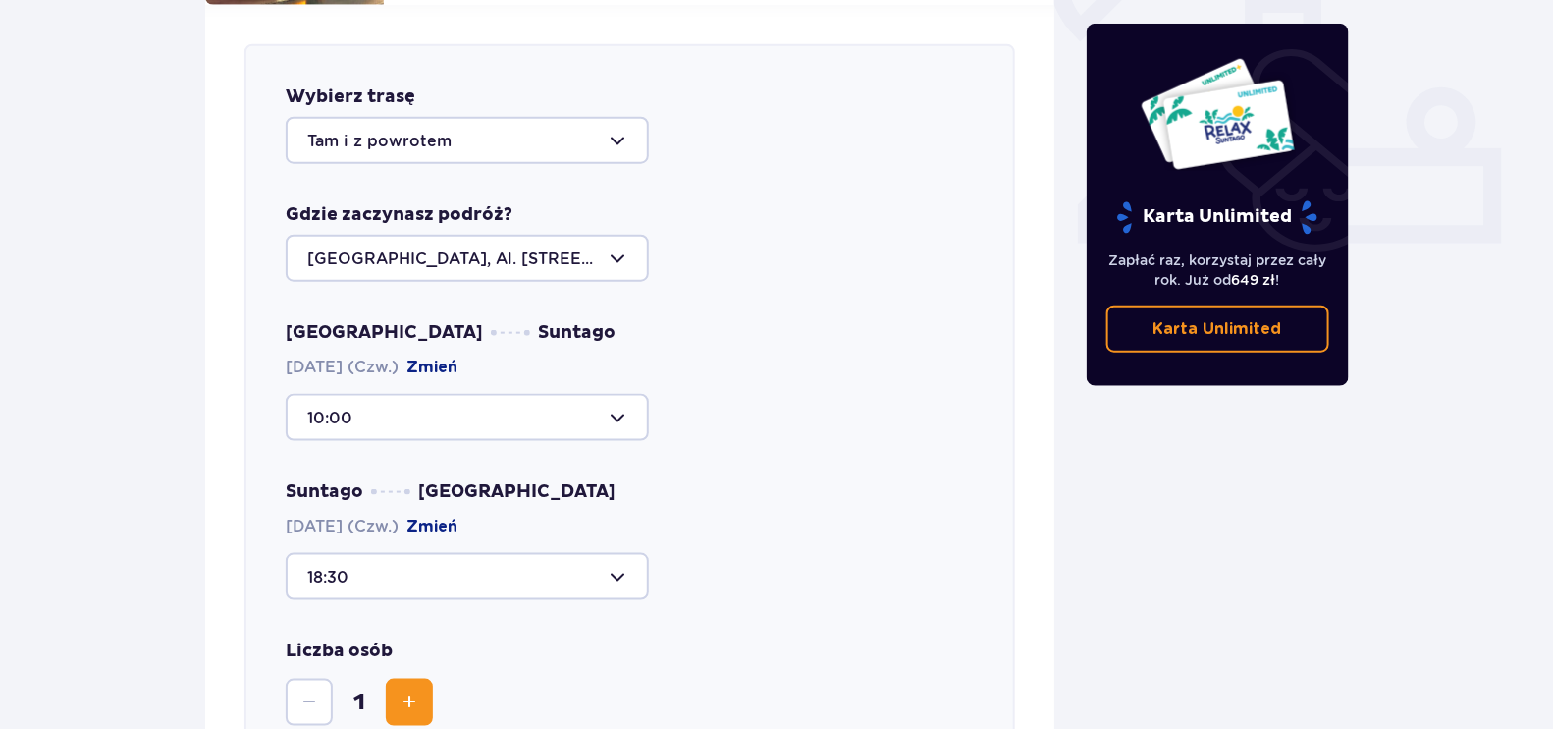
click at [413, 690] on span "Zwiększ" at bounding box center [410, 702] width 24 height 24
click at [504, 117] on div at bounding box center [467, 140] width 363 height 47
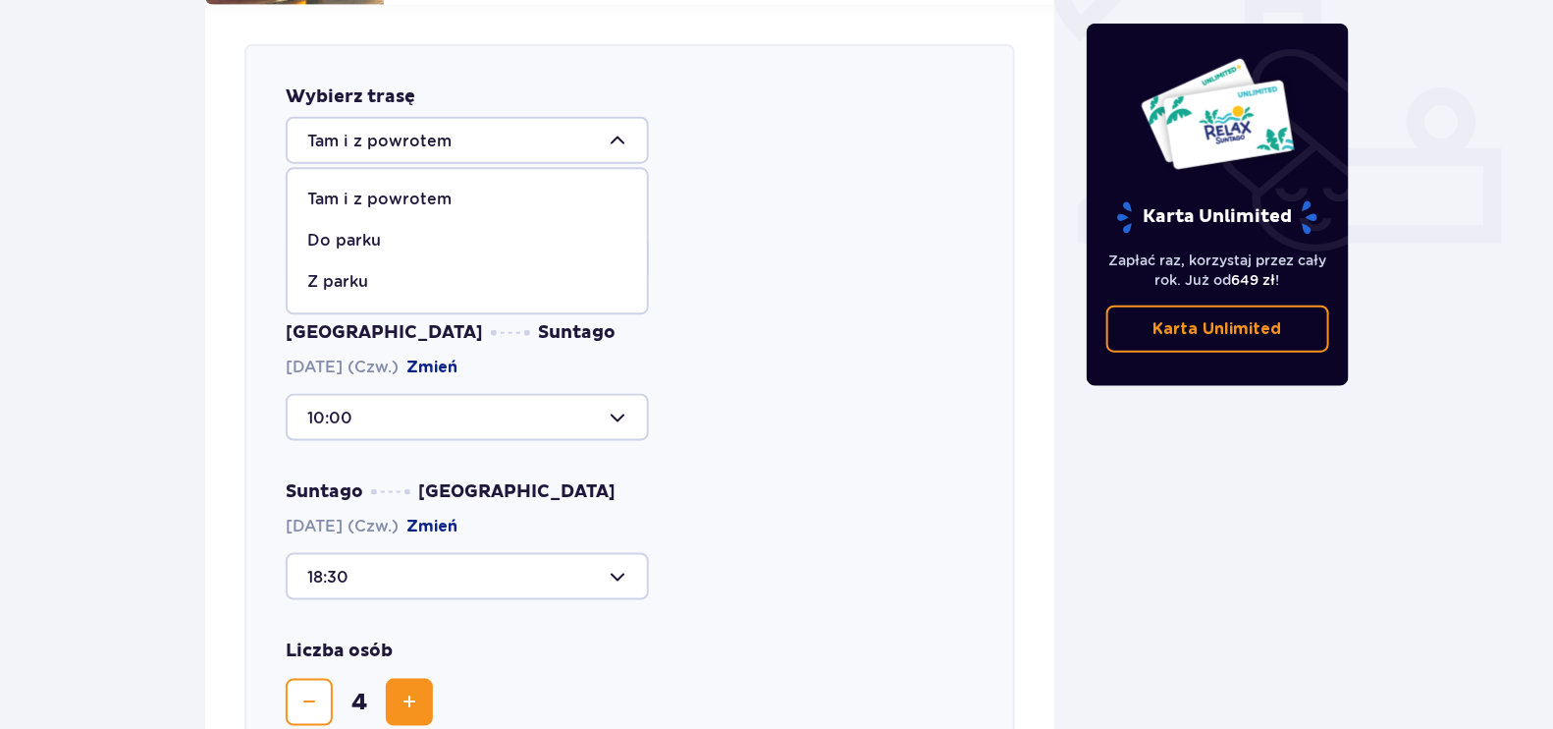
click at [426, 272] on div "Z parku" at bounding box center [467, 283] width 320 height 22
type input "Z parku"
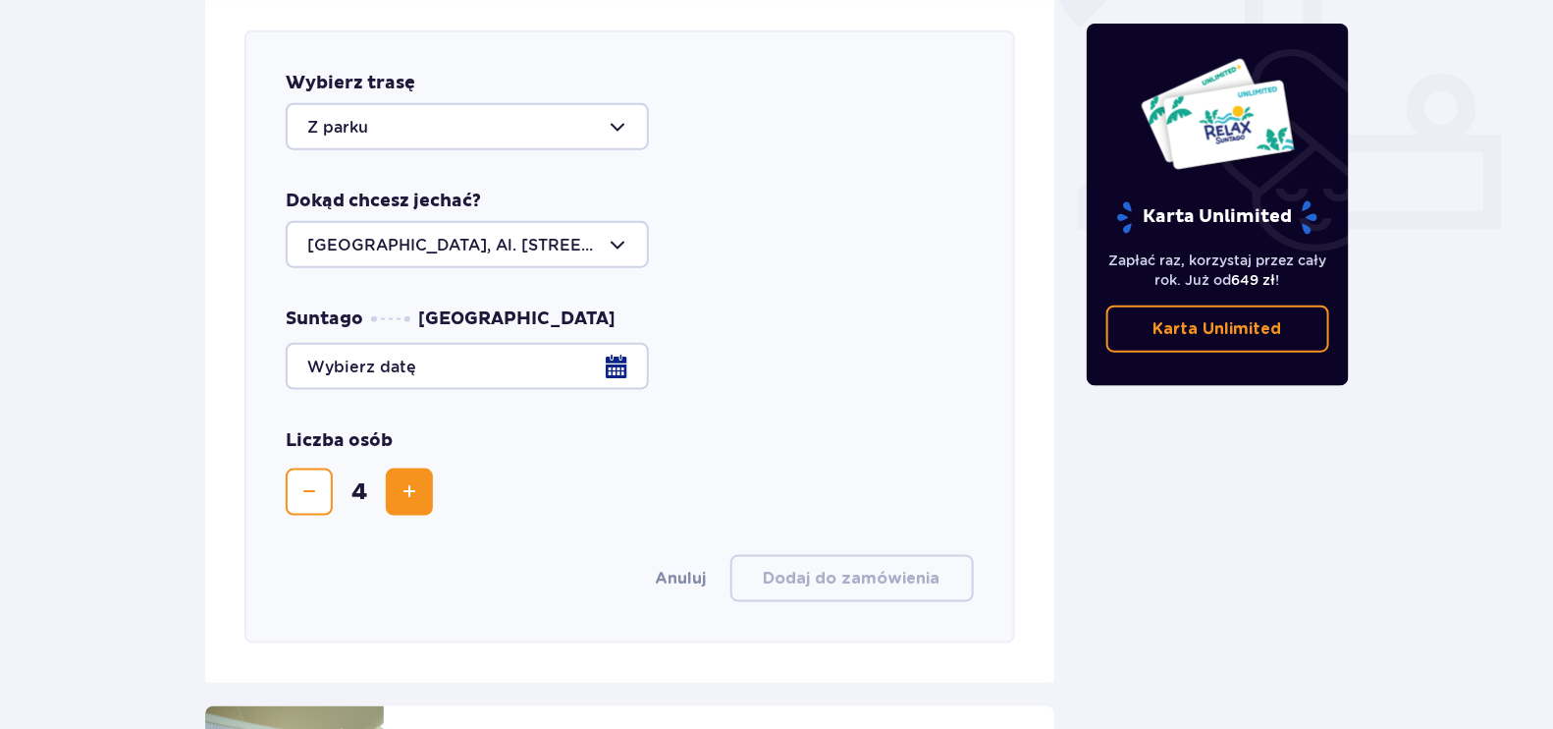
scroll to position [771, 0]
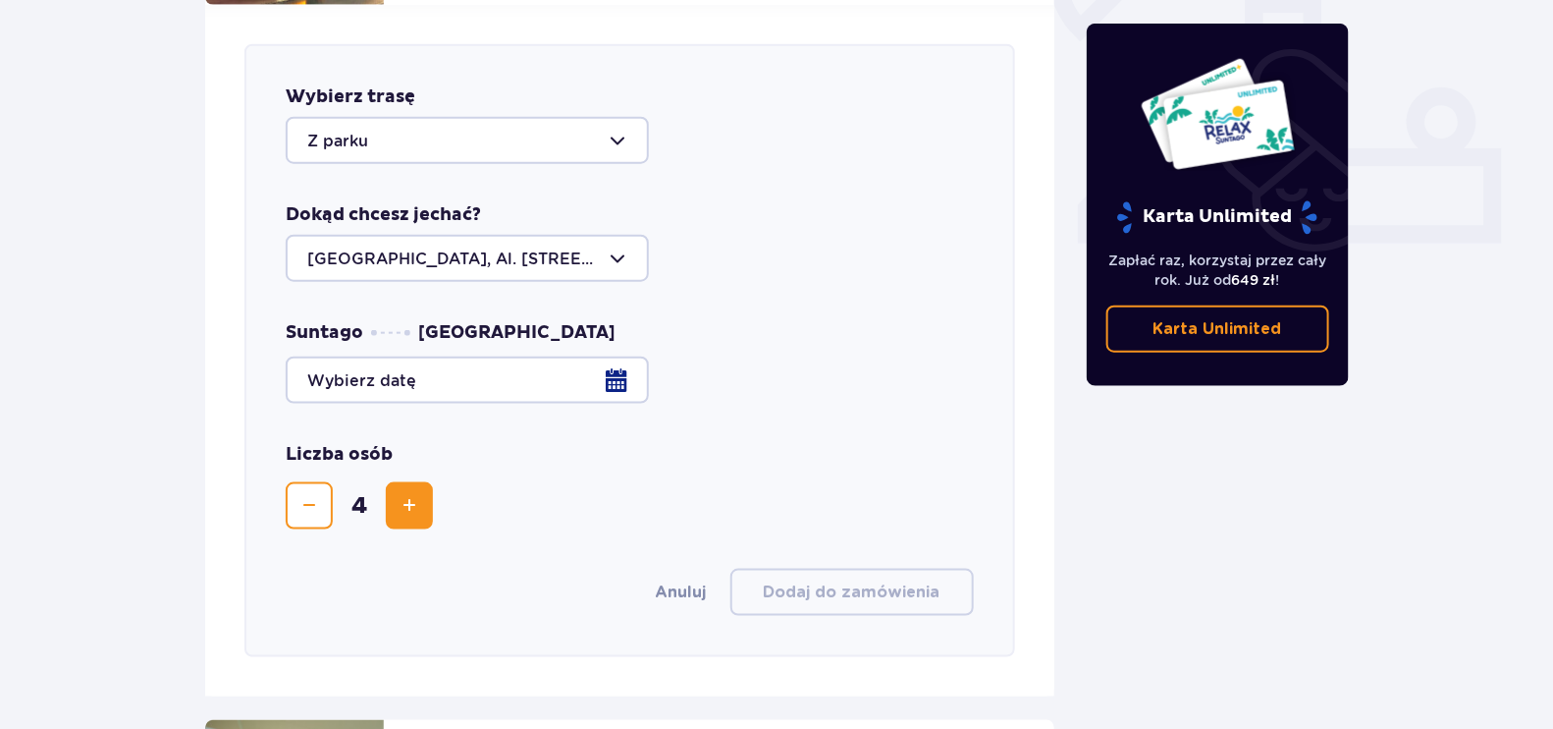
click at [447, 356] on div at bounding box center [630, 379] width 688 height 47
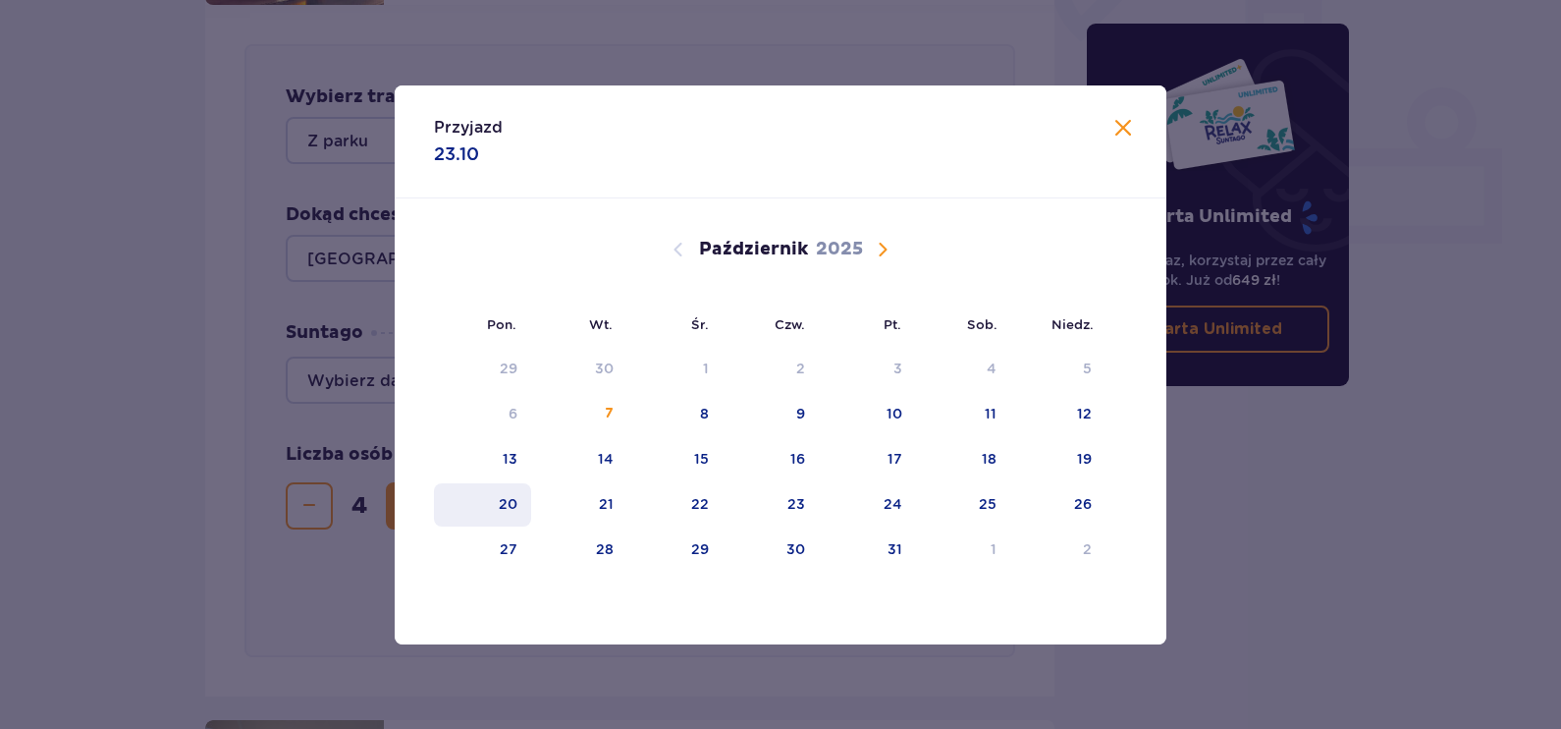
click at [524, 508] on div "20" at bounding box center [482, 504] width 97 height 43
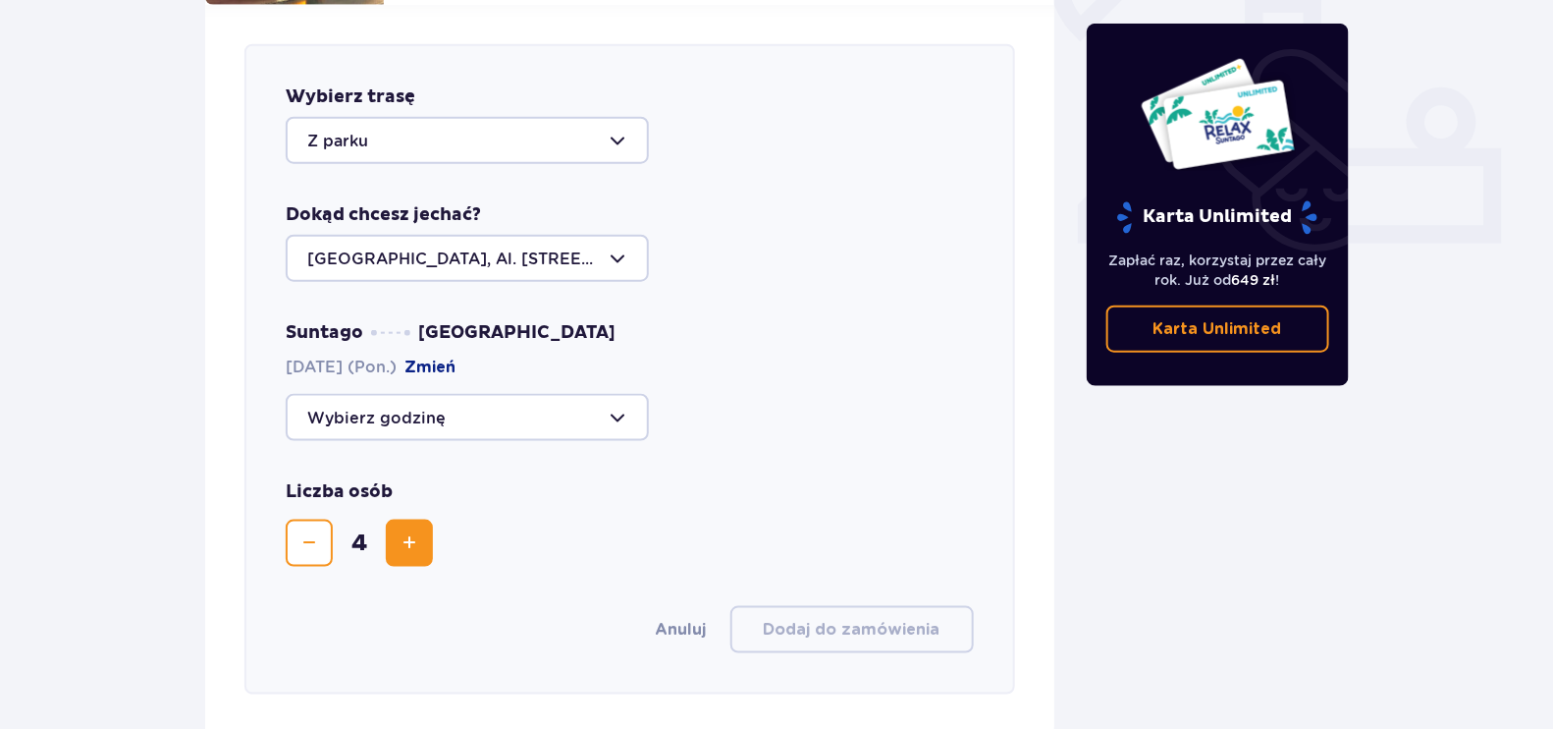
drag, startPoint x: 383, startPoint y: 376, endPoint x: 393, endPoint y: 391, distance: 17.7
click at [383, 394] on div at bounding box center [467, 417] width 363 height 47
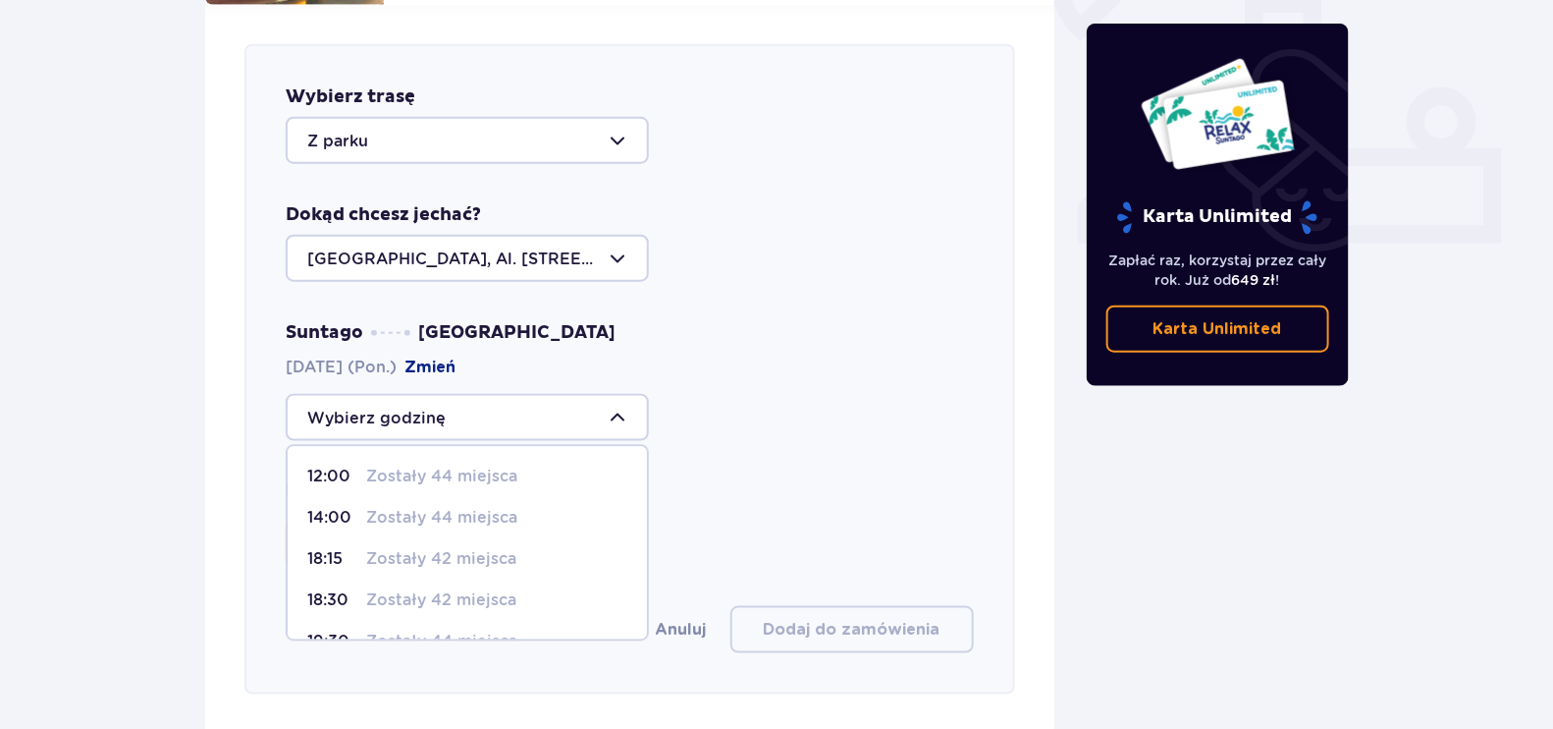
click at [444, 590] on p "Zostały 42 miejsca" at bounding box center [441, 601] width 150 height 22
type input "18:30"
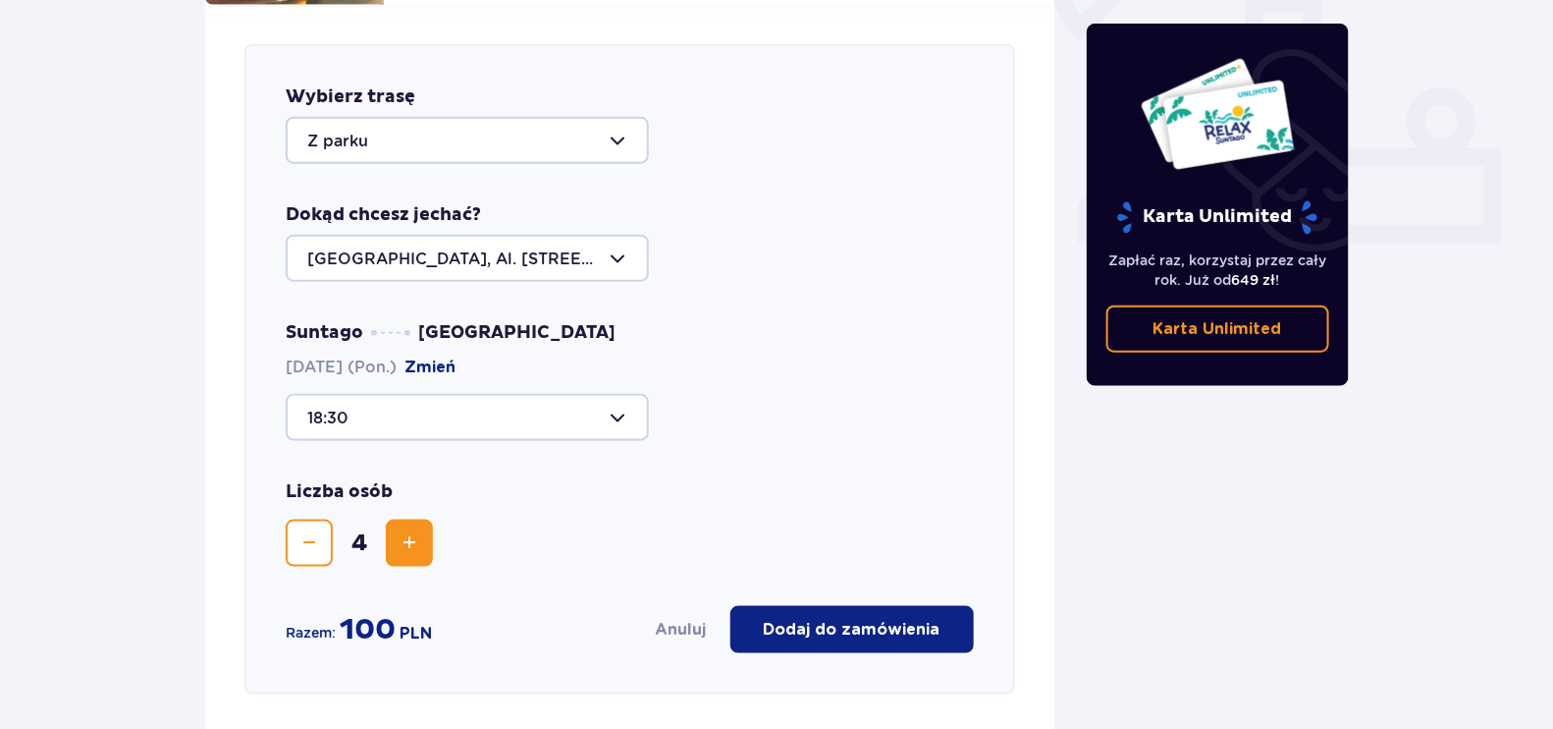
click at [869, 619] on p "Dodaj do zamówienia" at bounding box center [852, 630] width 177 height 22
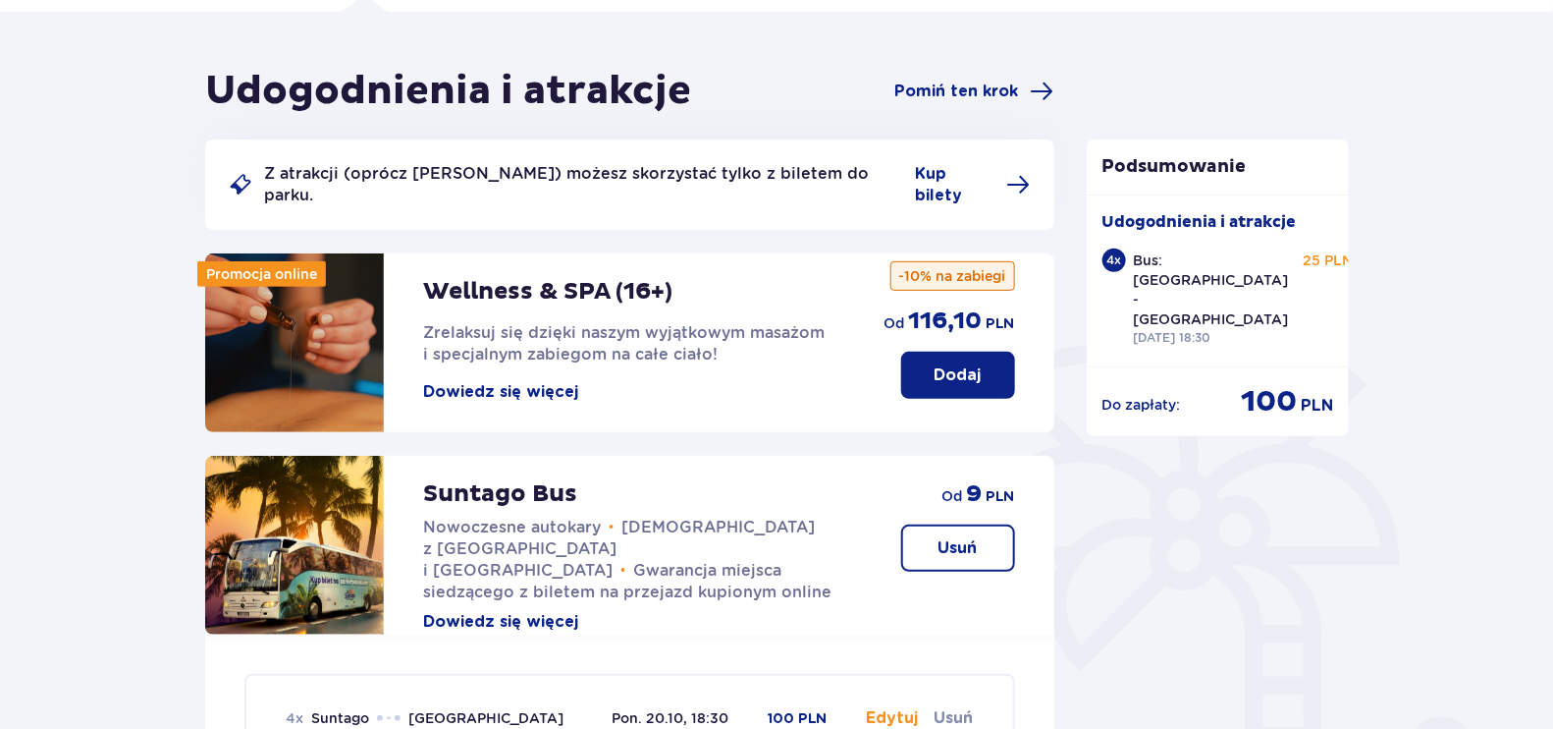
scroll to position [280, 0]
